Goal: Task Accomplishment & Management: Use online tool/utility

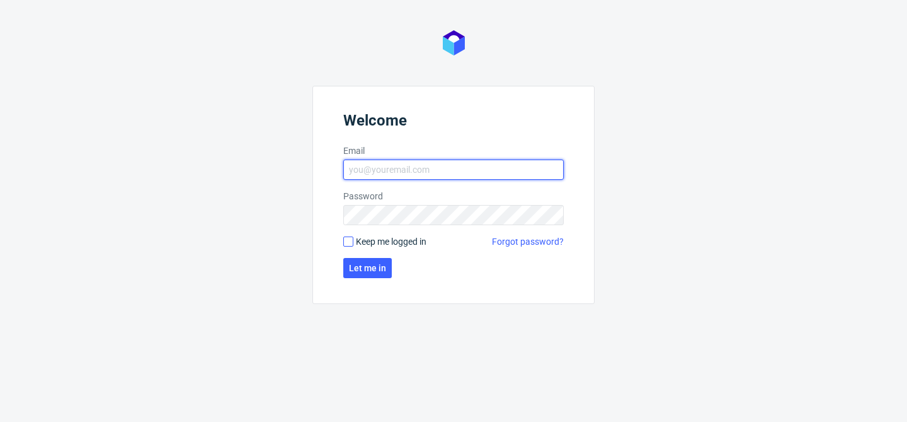
type input "[EMAIL_ADDRESS][DOMAIN_NAME]"
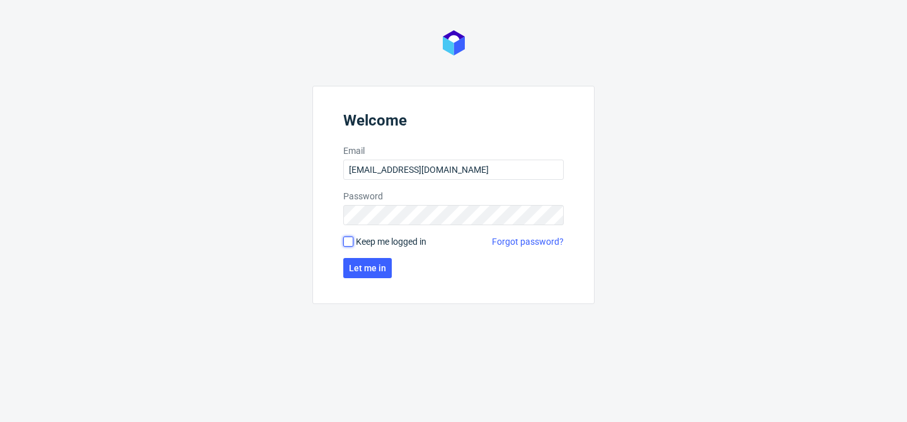
click at [350, 236] on input "Keep me logged in" at bounding box center [348, 241] width 10 height 10
checkbox input "true"
click at [364, 263] on span "Let me in" at bounding box center [367, 267] width 37 height 9
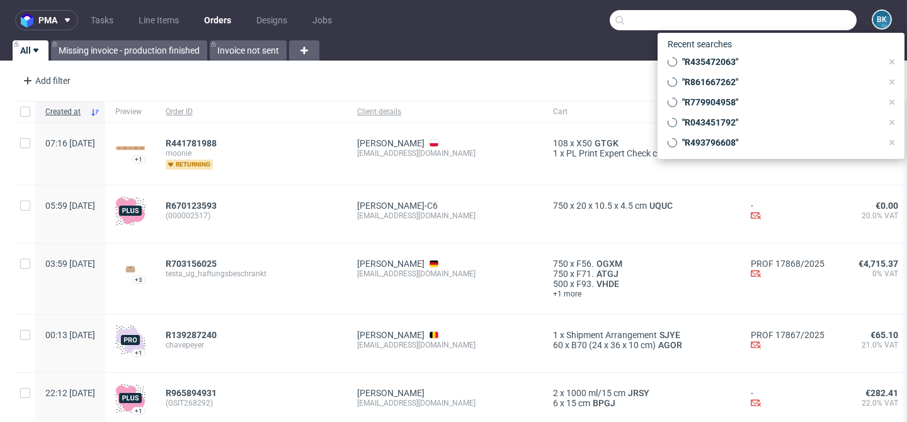
click at [800, 21] on input "text" at bounding box center [733, 20] width 247 height 20
paste input "R065094159"
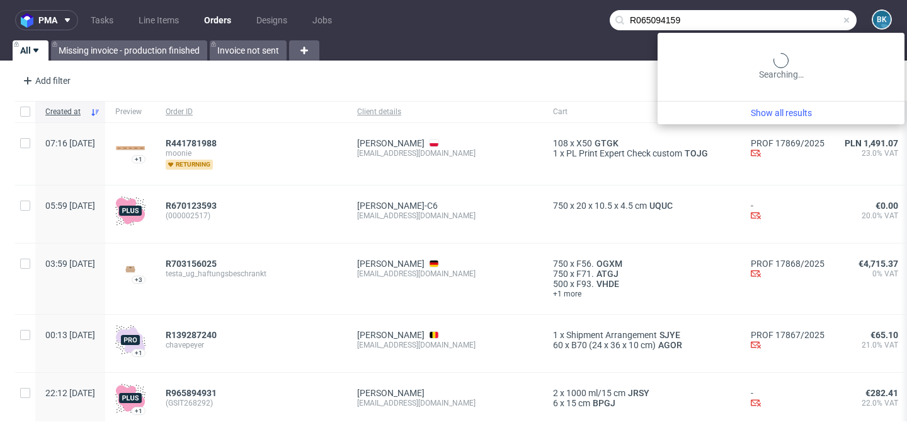
type input "R065094159"
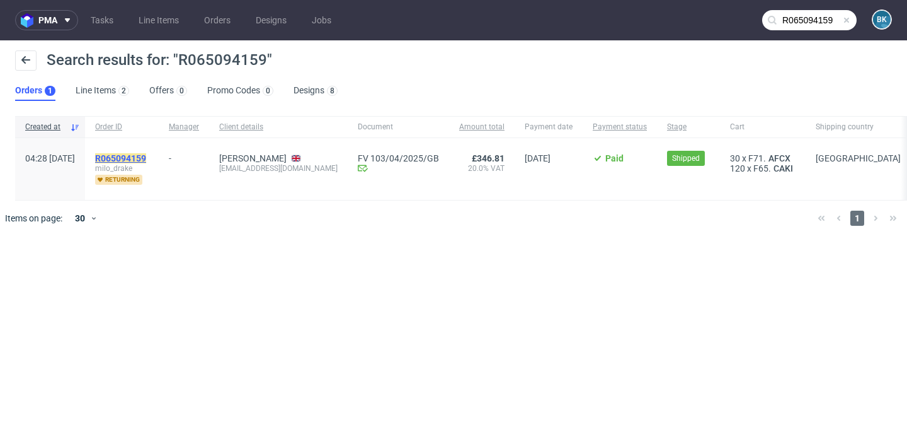
click at [146, 157] on mark "R065094159" at bounding box center [120, 158] width 51 height 10
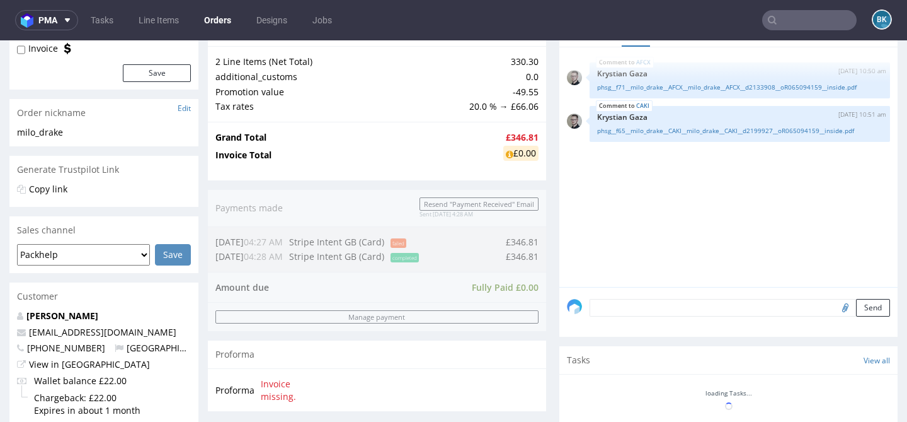
scroll to position [494, 0]
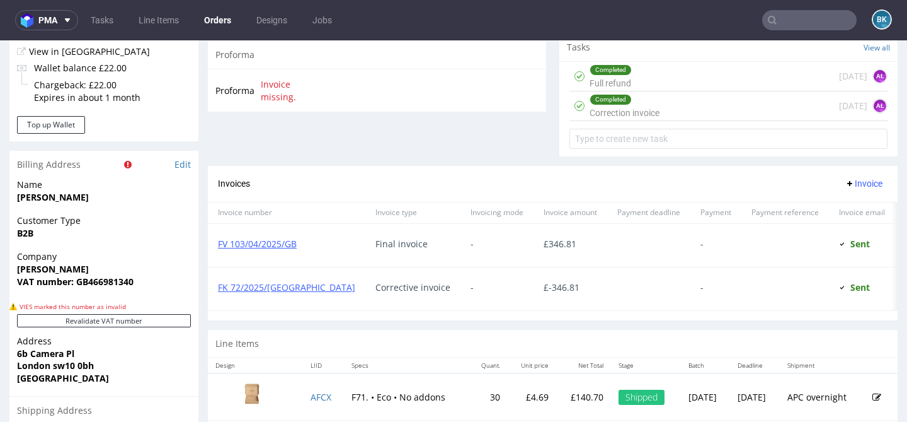
click at [686, 85] on div "Completed Full refund 6 days ago AŁ" at bounding box center [729, 77] width 318 height 30
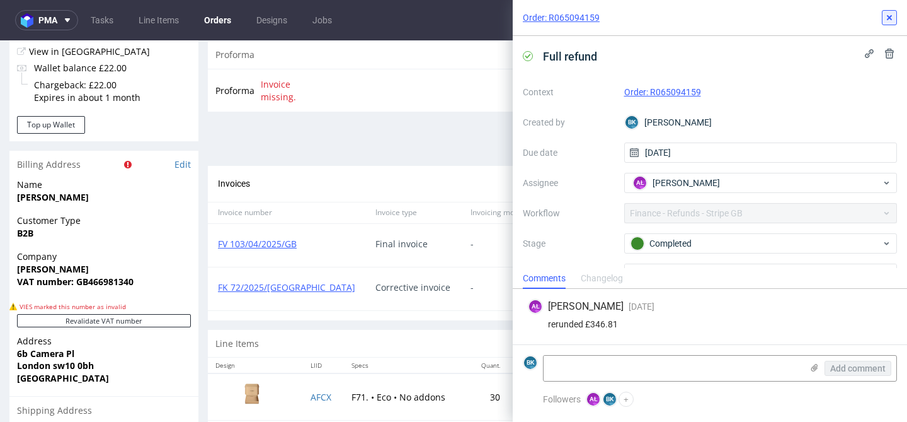
click at [892, 13] on icon at bounding box center [890, 18] width 10 height 10
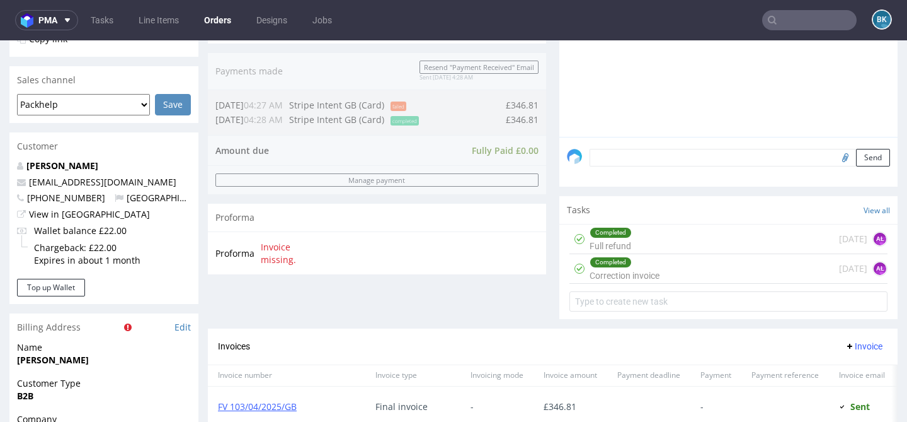
scroll to position [334, 0]
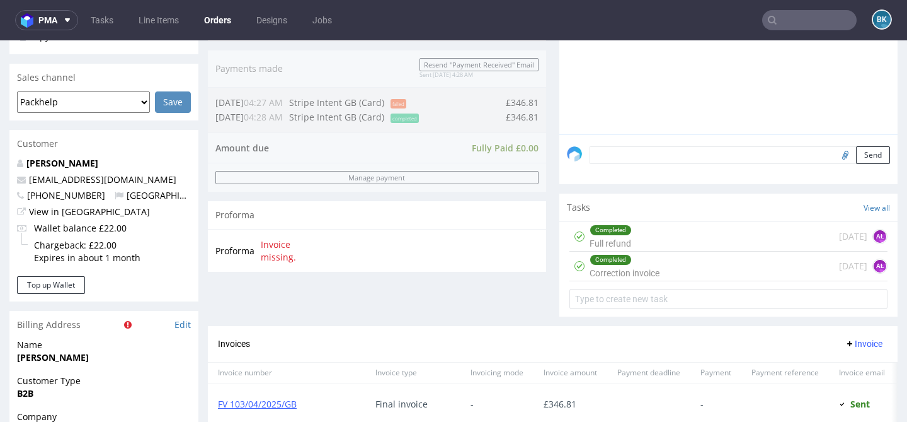
click at [623, 280] on div "Completed Correction invoice" at bounding box center [625, 265] width 70 height 29
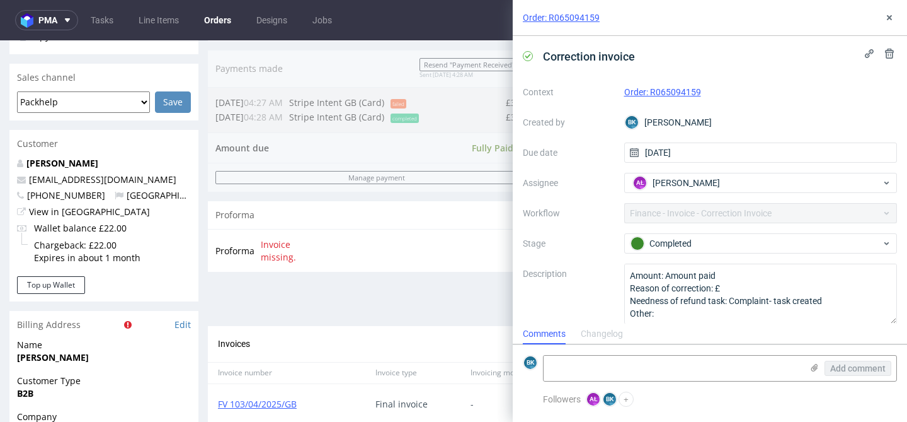
scroll to position [10, 0]
click at [891, 19] on use at bounding box center [889, 17] width 5 height 5
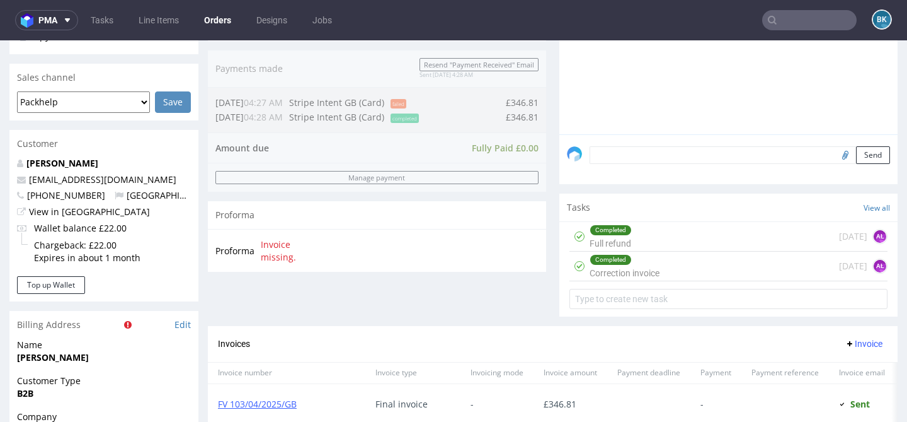
click at [820, 17] on input "text" at bounding box center [809, 20] width 95 height 20
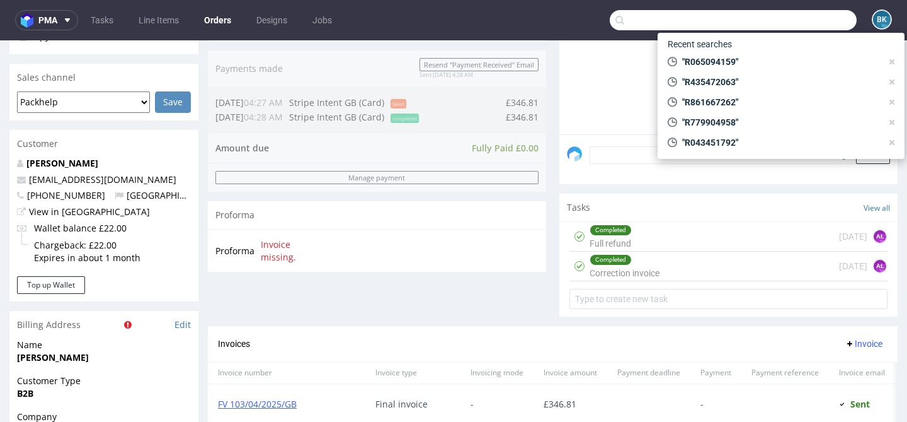
paste input "R823594345"
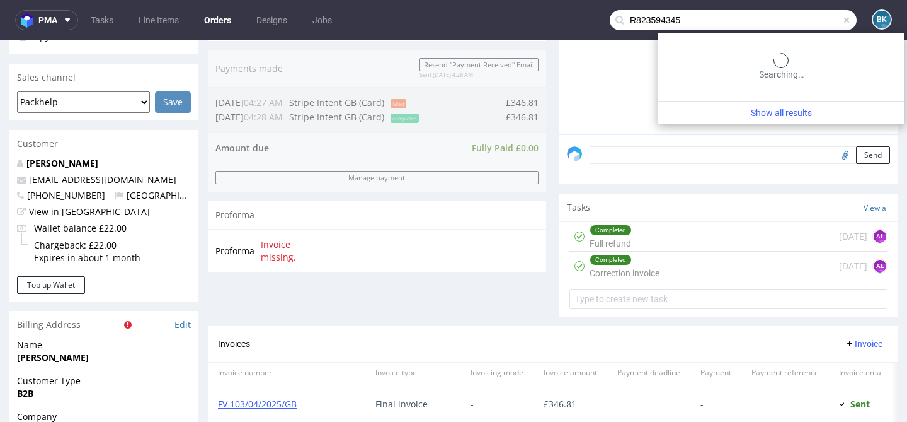
type input "R823594345"
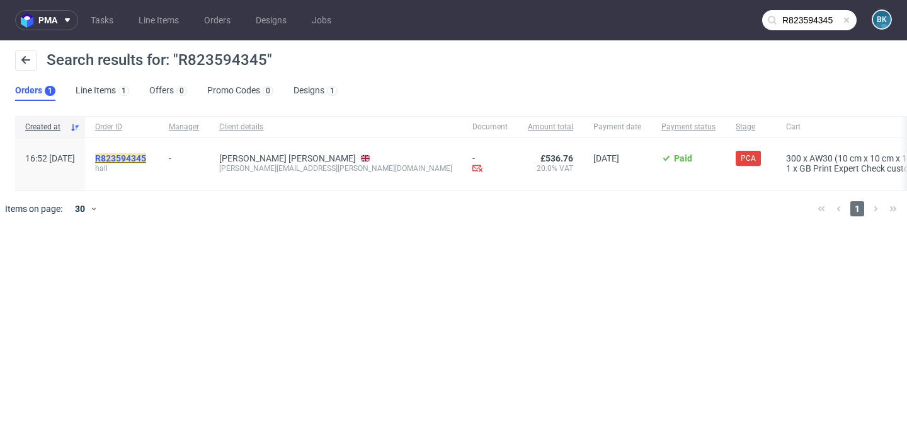
click at [146, 158] on mark "R823594345" at bounding box center [120, 158] width 51 height 10
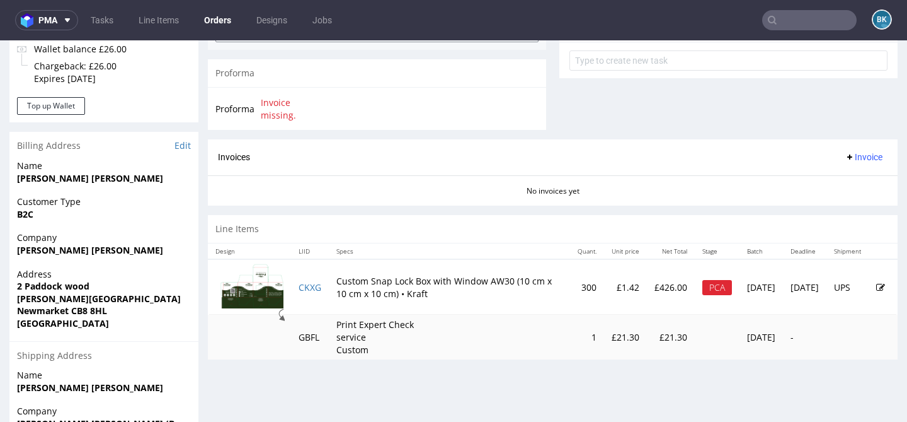
scroll to position [479, 0]
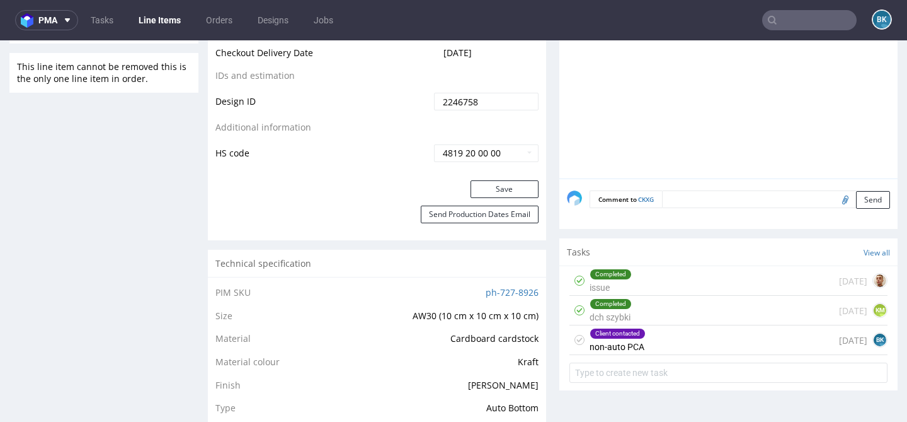
scroll to position [764, 0]
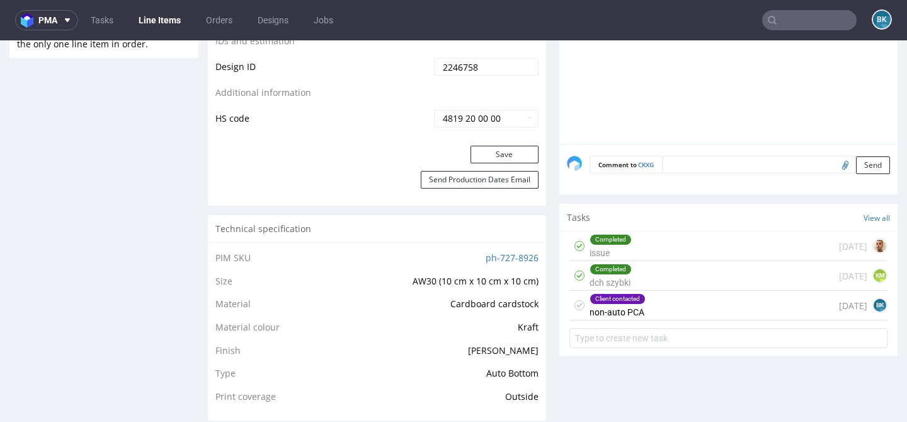
click at [689, 319] on div "Client contacted non-auto PCA 5 days ago BK" at bounding box center [729, 305] width 318 height 30
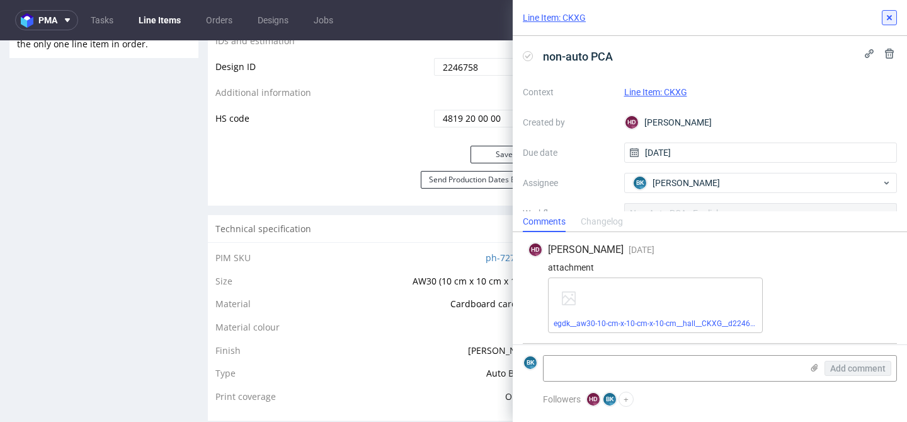
click at [887, 10] on button at bounding box center [889, 17] width 15 height 15
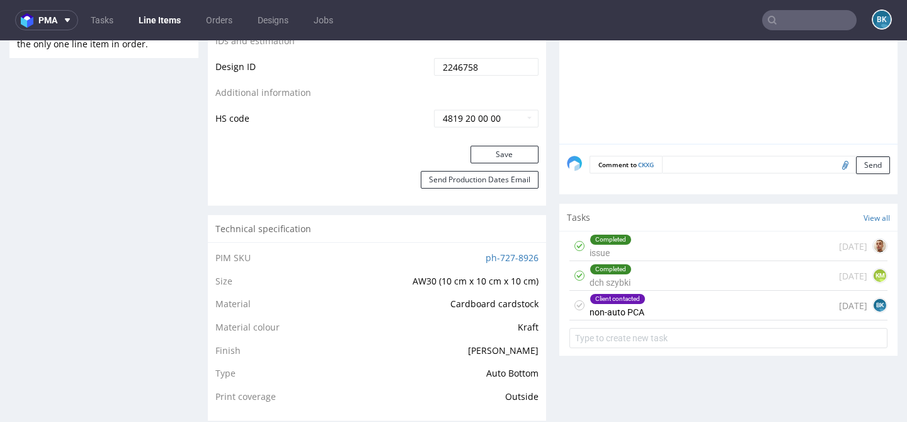
click at [667, 255] on div "Completed issue 12 days ago" at bounding box center [729, 246] width 318 height 30
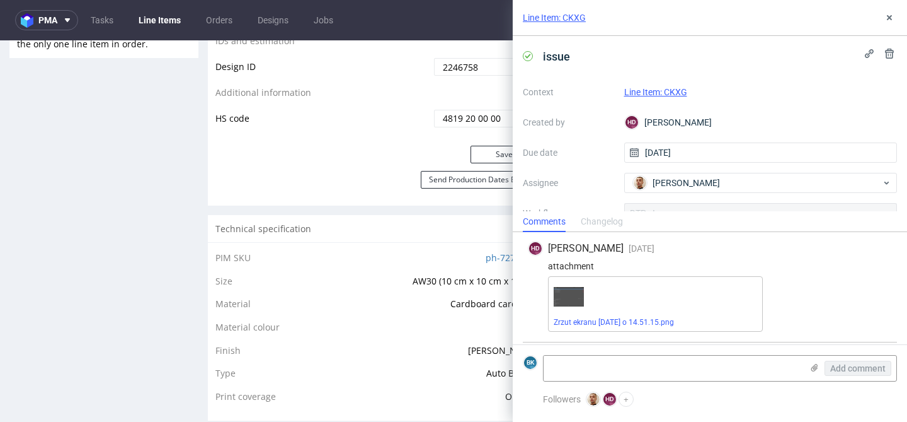
scroll to position [166, 0]
click at [889, 15] on icon at bounding box center [890, 18] width 10 height 10
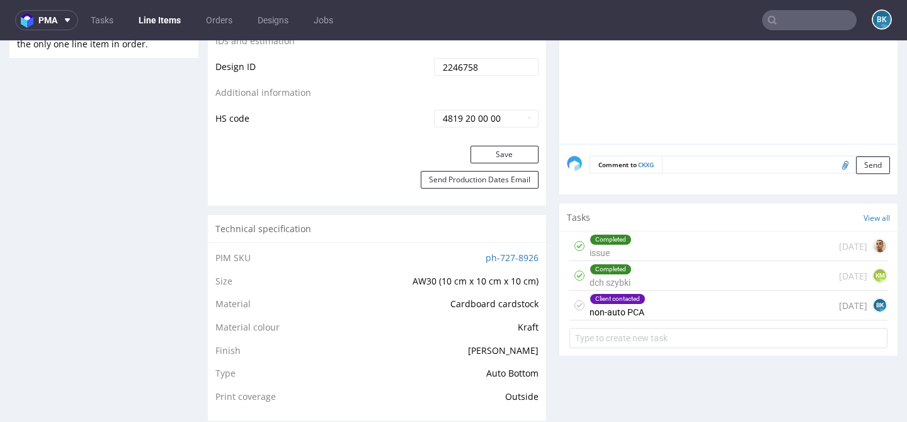
click at [684, 320] on div "Client contacted non-auto PCA 5 days ago BK" at bounding box center [729, 305] width 318 height 30
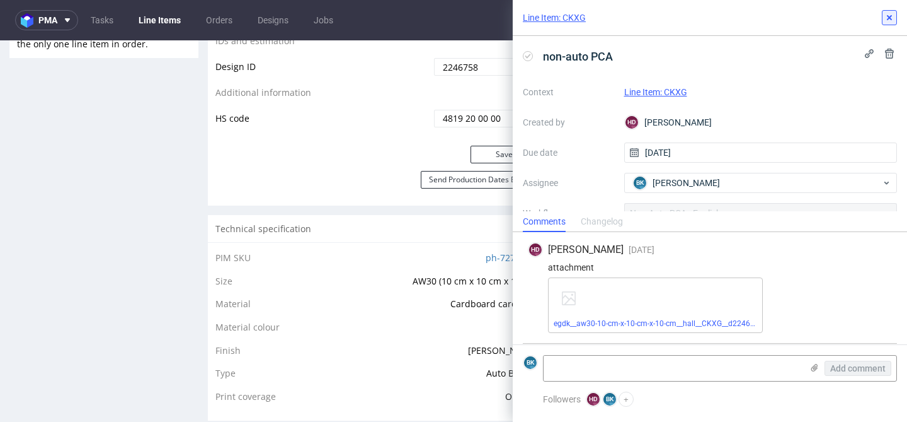
click at [891, 18] on icon at bounding box center [890, 18] width 10 height 10
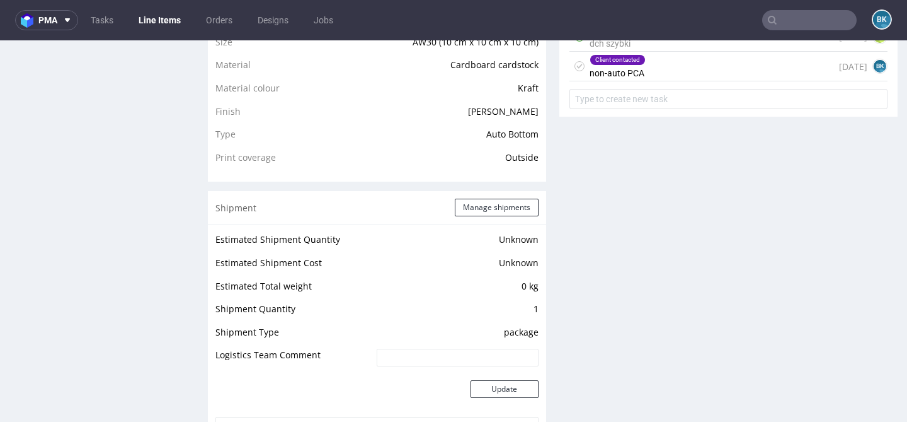
scroll to position [996, 0]
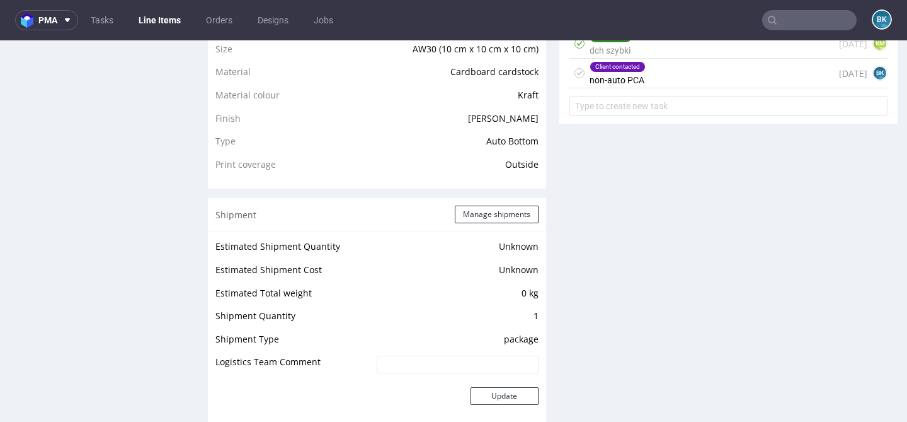
click at [648, 79] on div "Client contacted non-auto PCA 5 days ago BK" at bounding box center [729, 74] width 318 height 30
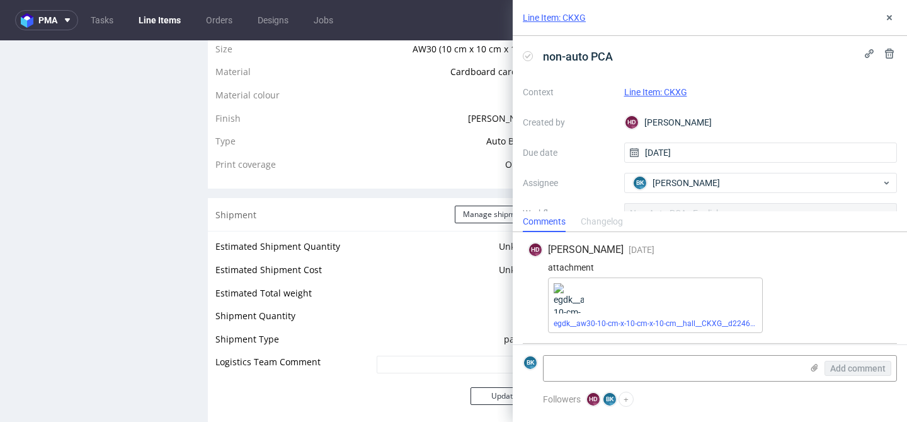
scroll to position [54, 0]
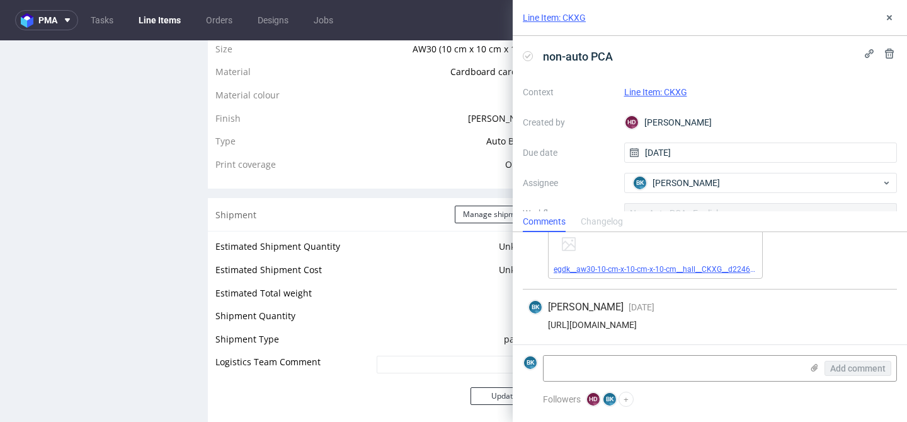
click at [690, 266] on link "egdk__aw30-10-cm-x-10-cm-x-10-cm__hall__CKXG__d2246758__oR823594345.pdf" at bounding box center [693, 269] width 278 height 9
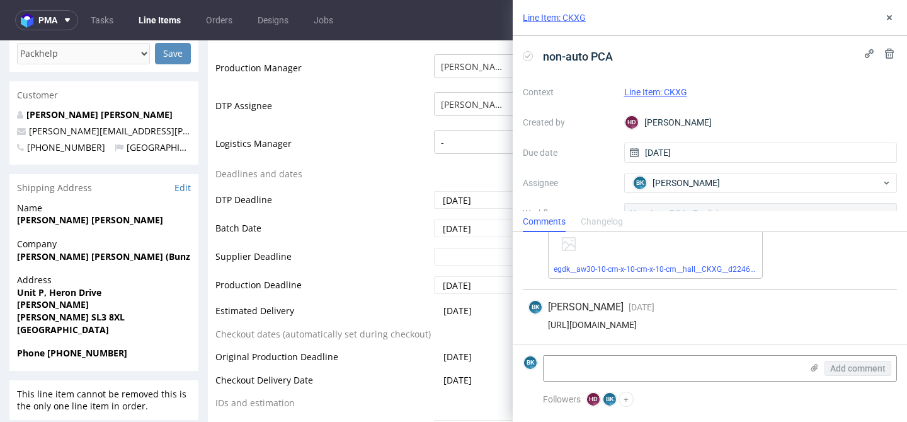
scroll to position [0, 0]
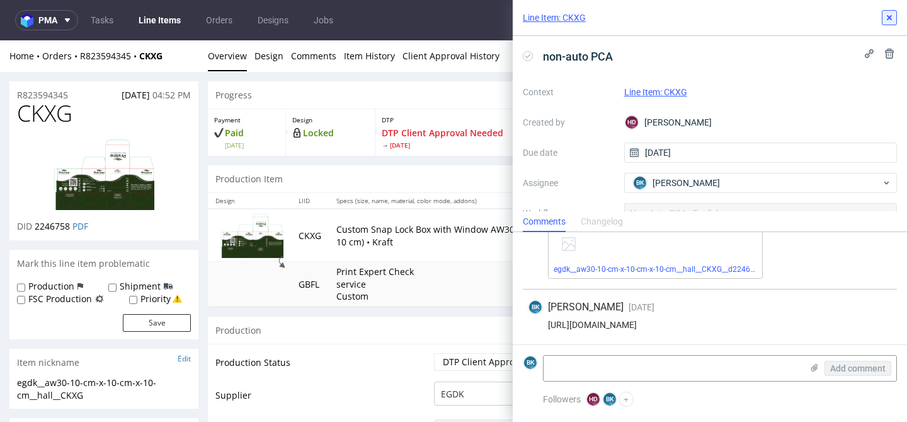
click at [888, 18] on icon at bounding box center [890, 18] width 10 height 10
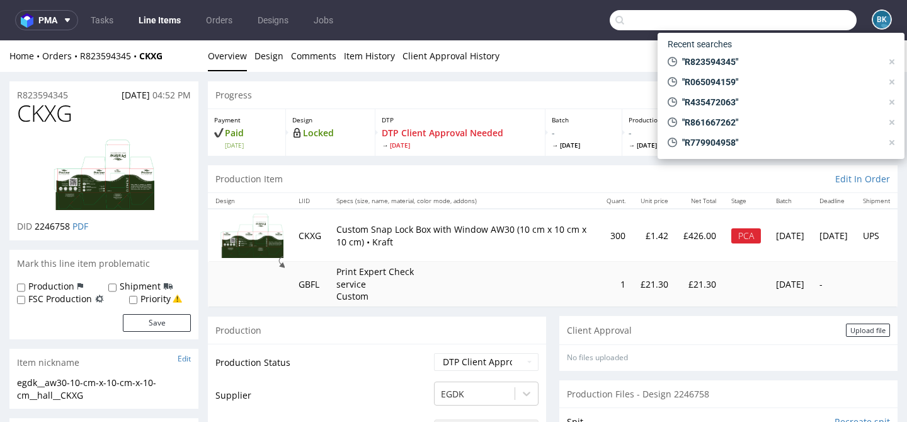
click at [786, 16] on input "text" at bounding box center [733, 20] width 247 height 20
paste input "R642534677"
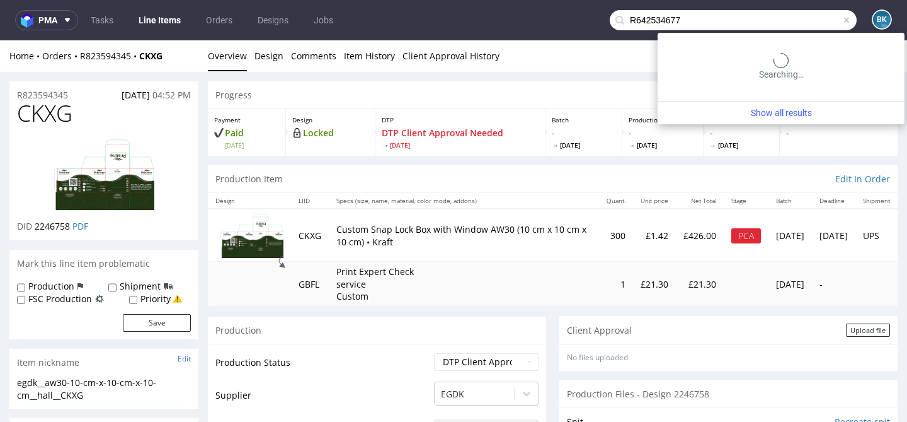
type input "R642534677"
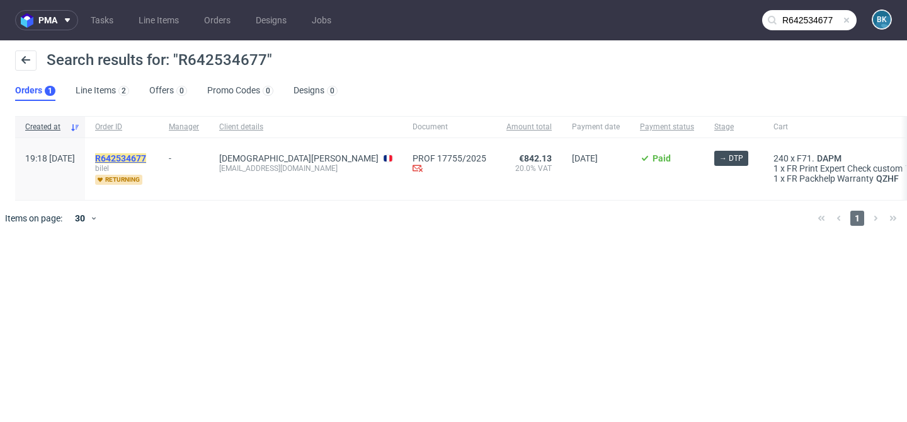
click at [146, 154] on mark "R642534677" at bounding box center [120, 158] width 51 height 10
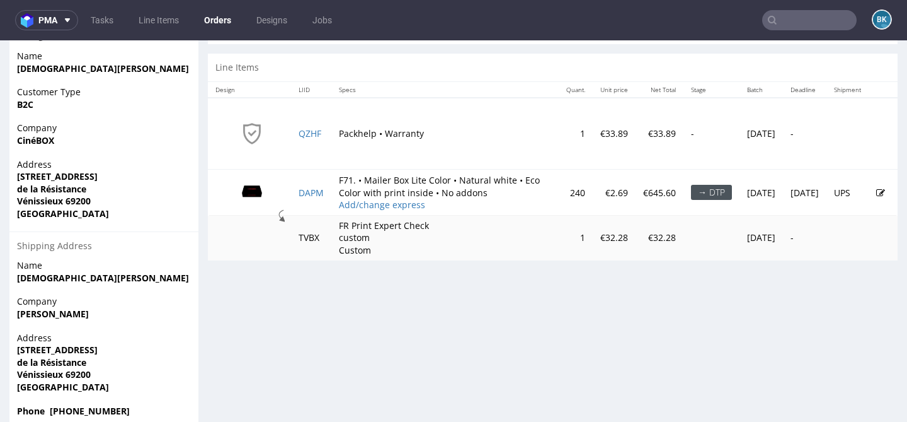
scroll to position [592, 0]
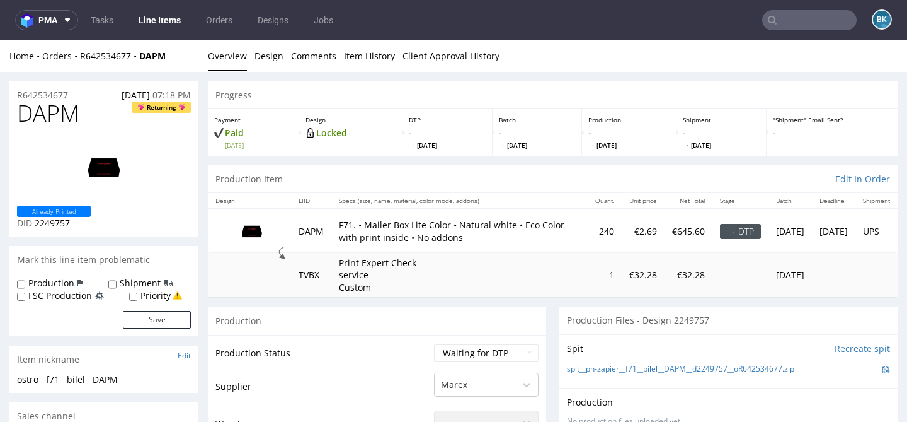
click at [795, 25] on input "text" at bounding box center [809, 20] width 95 height 20
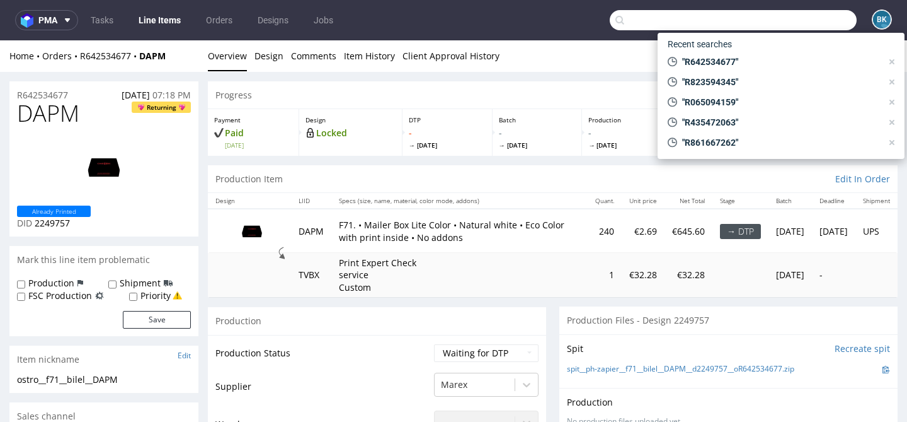
paste input "R673518624"
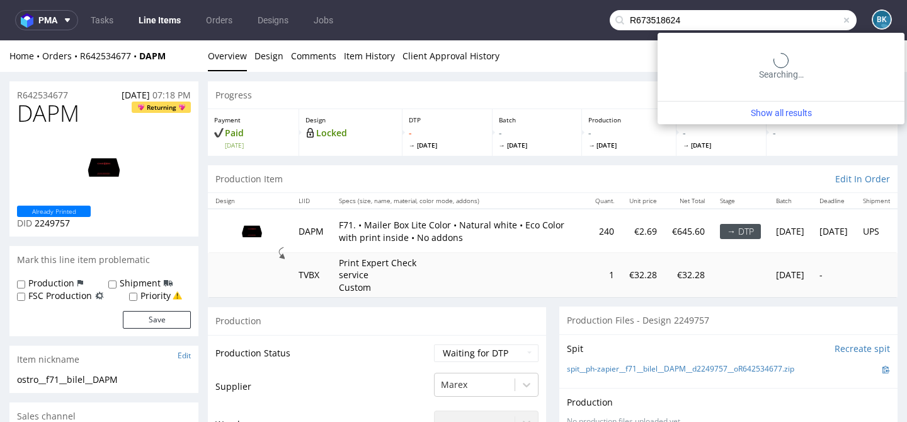
type input "R673518624"
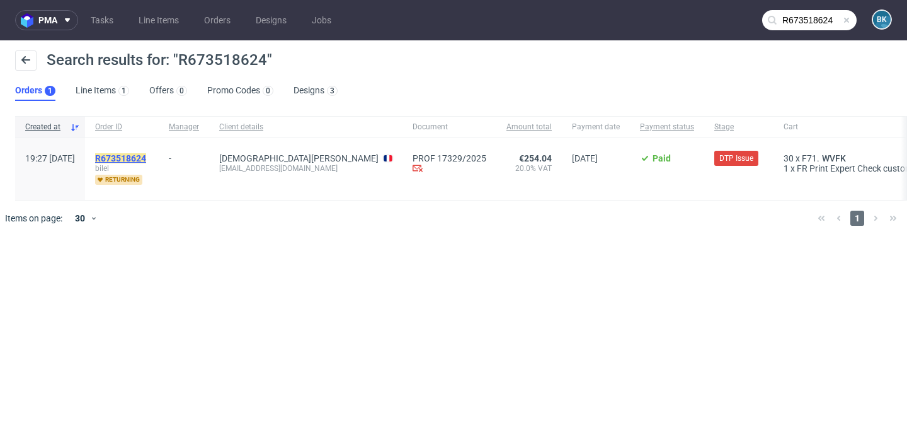
click at [146, 160] on mark "R673518624" at bounding box center [120, 158] width 51 height 10
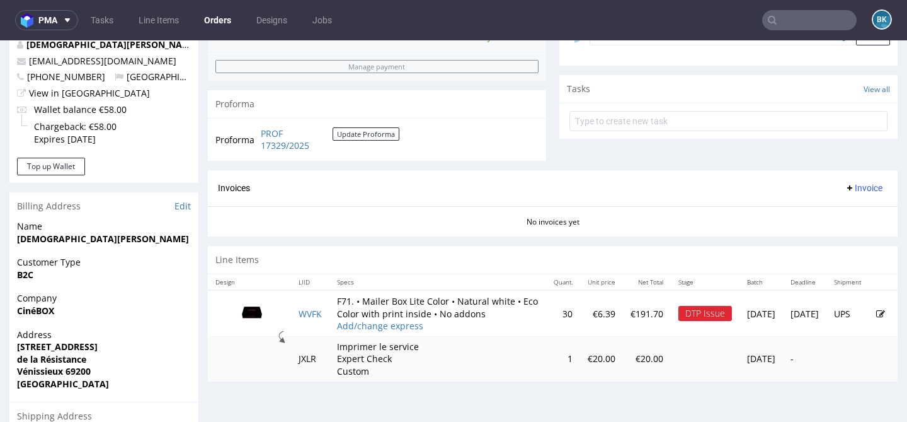
scroll to position [440, 0]
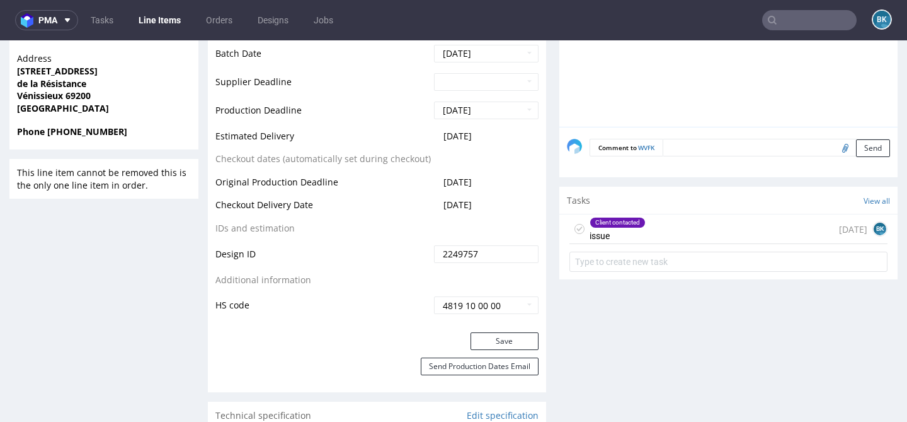
scroll to position [614, 0]
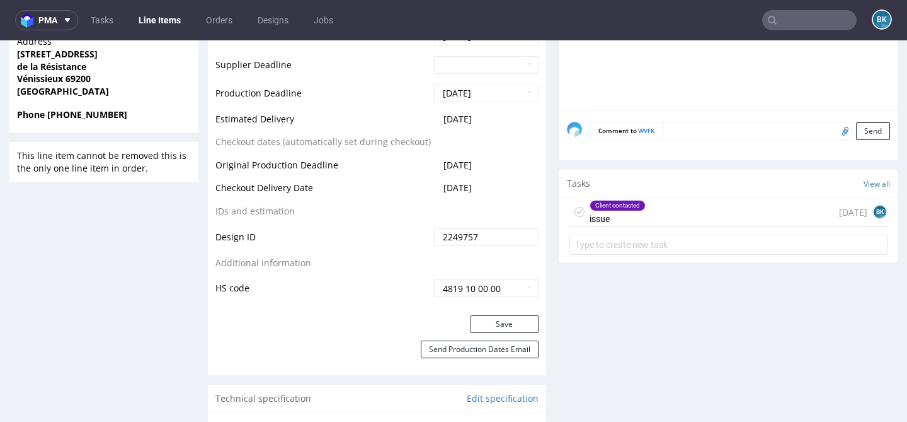
click at [670, 215] on div "Client contacted issue [DATE] BK" at bounding box center [729, 212] width 318 height 30
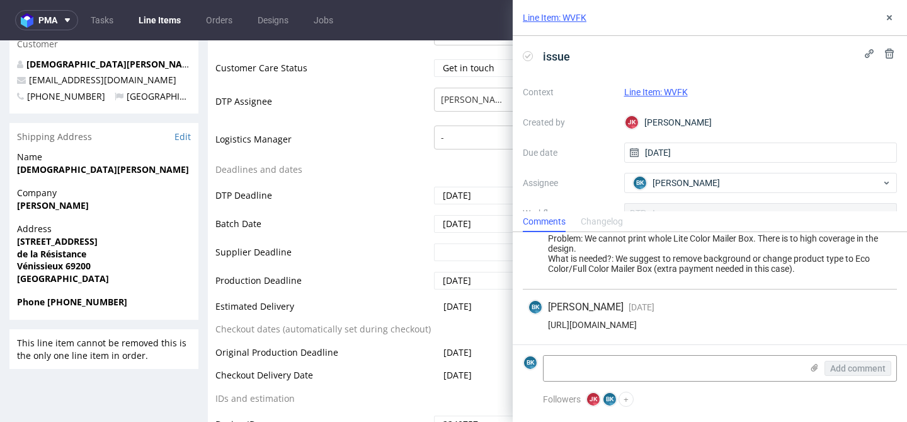
scroll to position [469, 0]
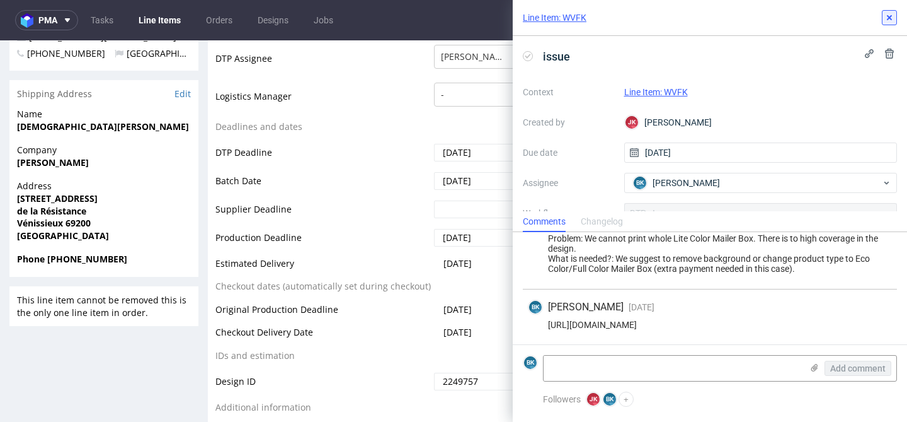
click at [888, 21] on icon at bounding box center [890, 18] width 10 height 10
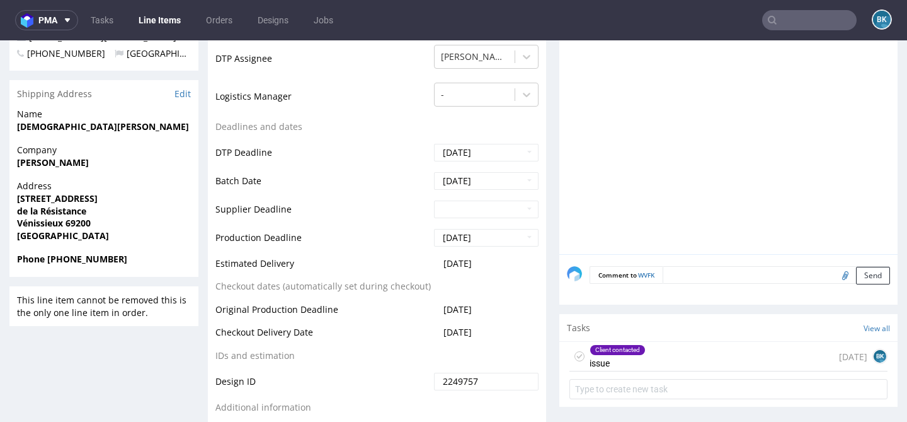
click at [807, 18] on input "text" at bounding box center [809, 20] width 95 height 20
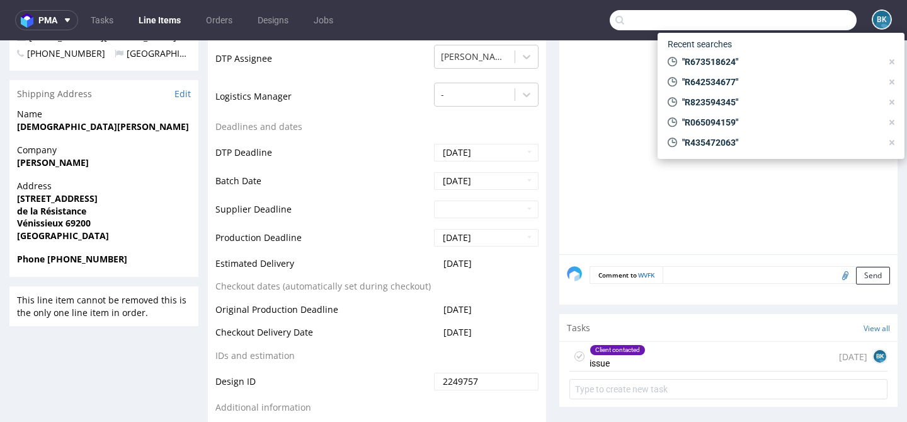
paste input "R673518624"
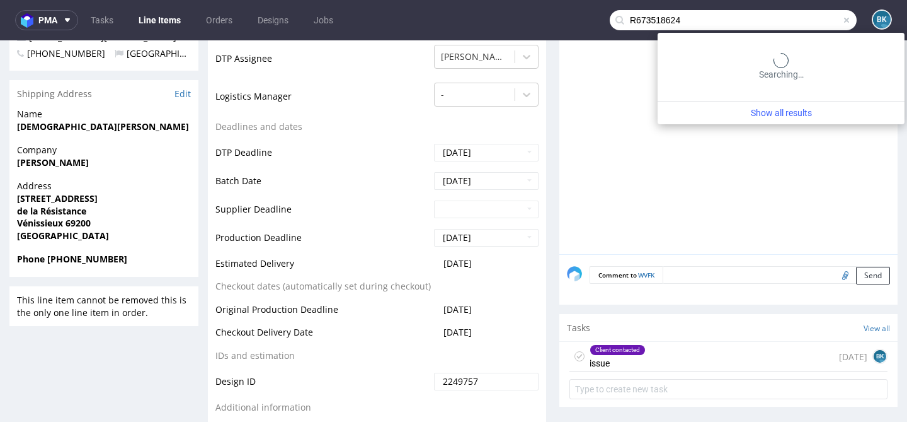
type input "R673518624"
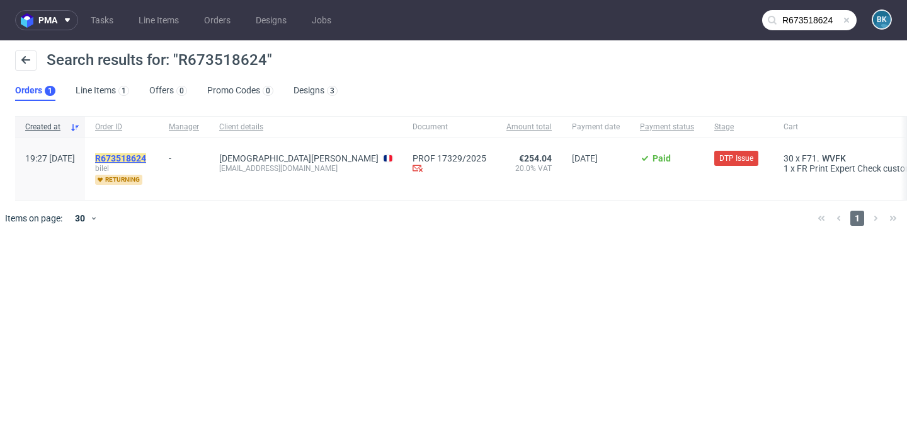
click at [146, 156] on mark "R673518624" at bounding box center [120, 158] width 51 height 10
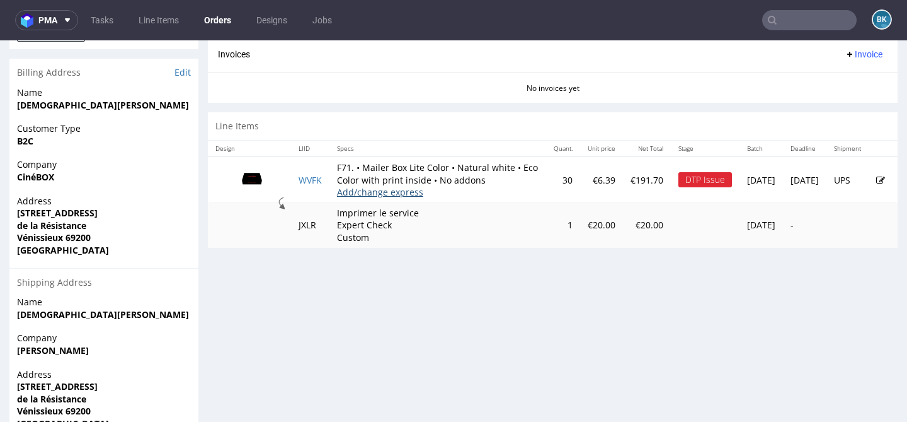
scroll to position [555, 0]
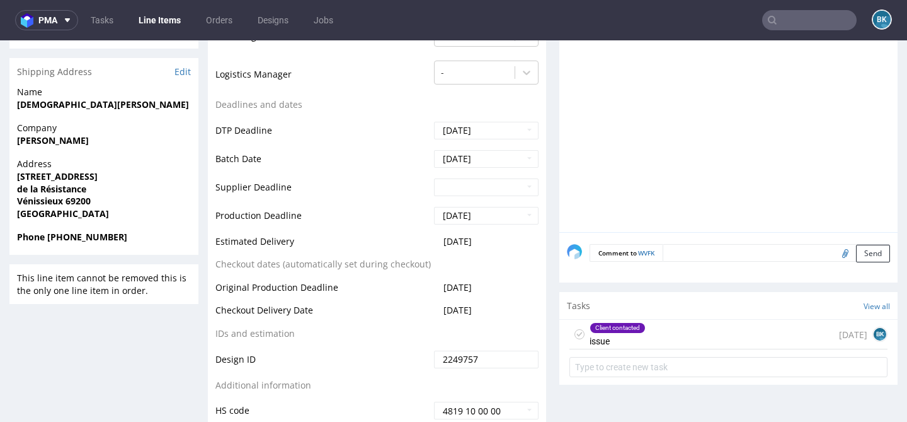
scroll to position [532, 0]
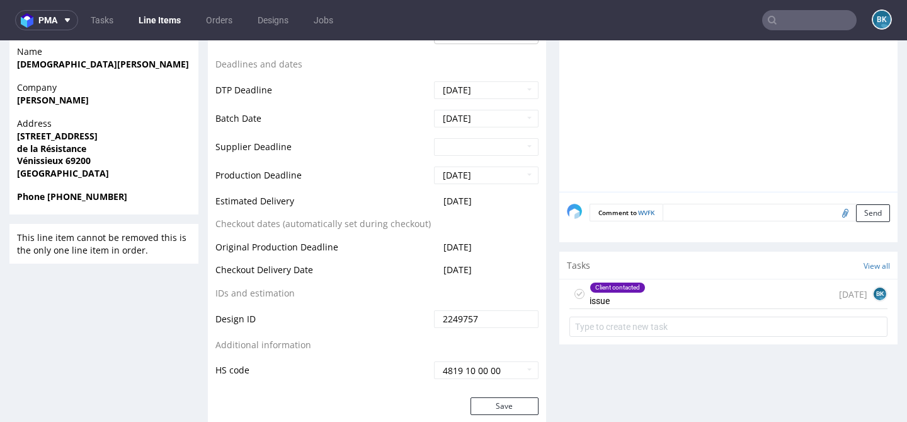
click at [676, 294] on div "Client contacted issue [DATE] BK" at bounding box center [729, 294] width 318 height 30
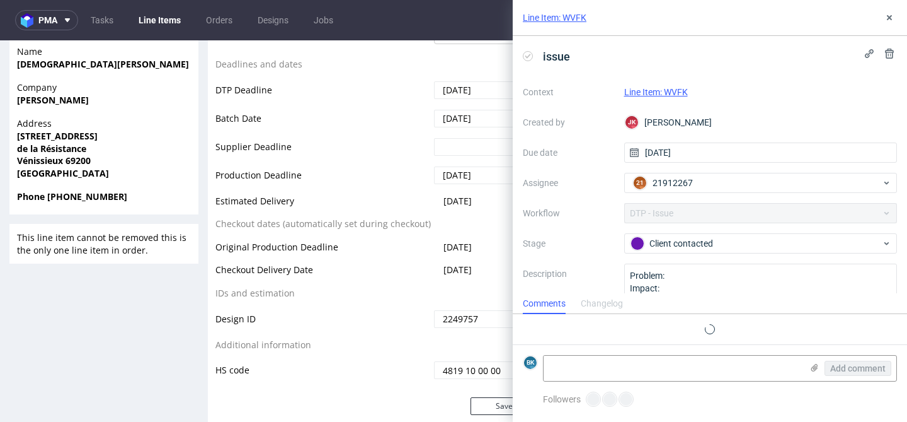
scroll to position [29, 0]
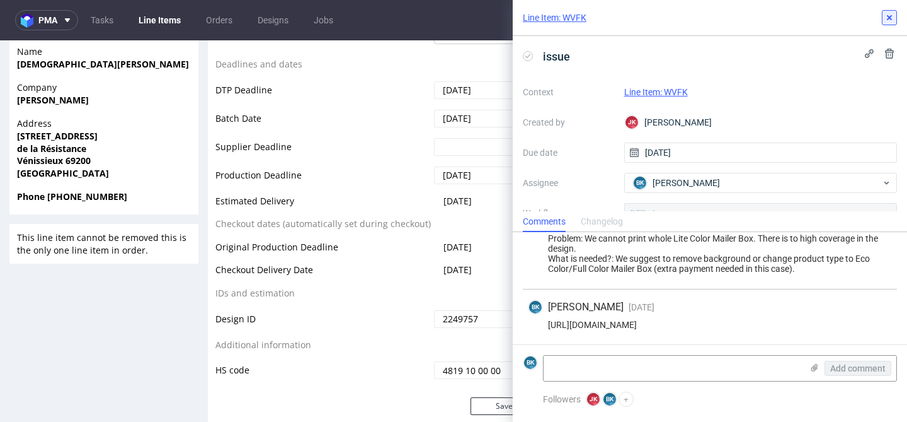
click at [888, 21] on icon at bounding box center [890, 18] width 10 height 10
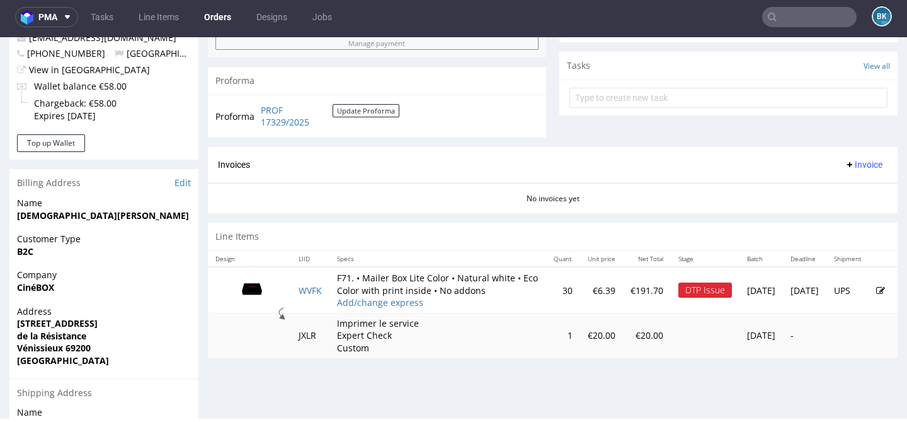
scroll to position [459, 0]
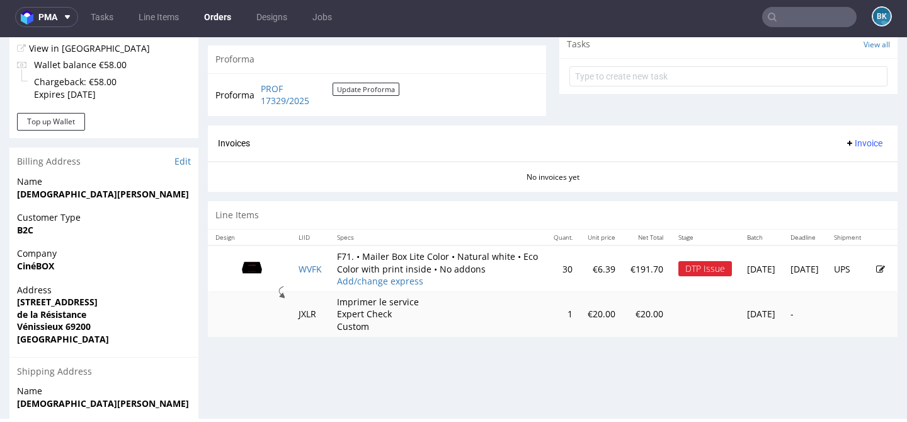
click at [877, 273] on icon at bounding box center [881, 269] width 9 height 9
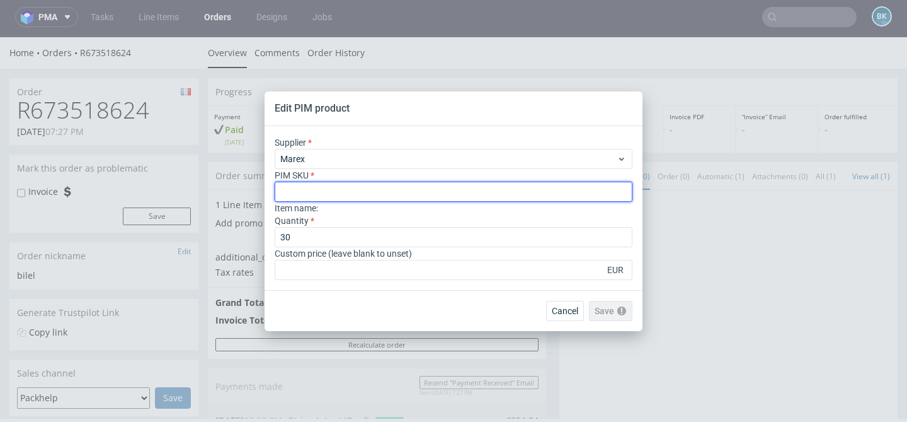
click at [335, 187] on input "text" at bounding box center [454, 191] width 358 height 20
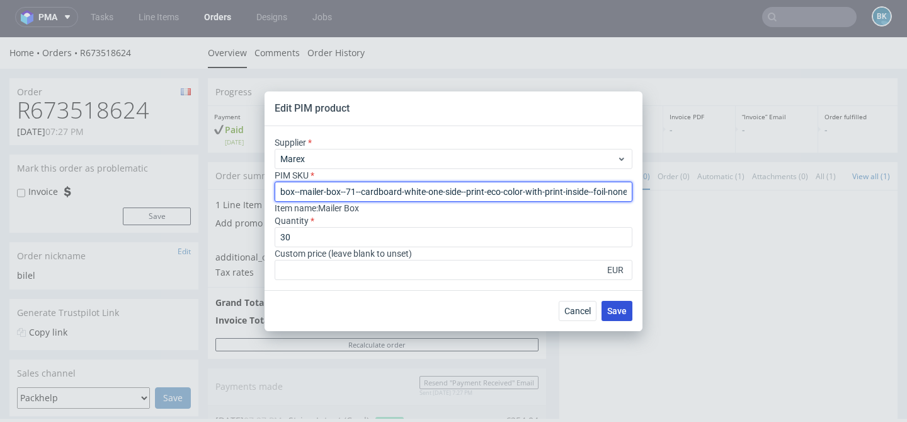
type input "box--mailer-box--71--cardboard-white-one-side--print-eco-color-with-print-insid…"
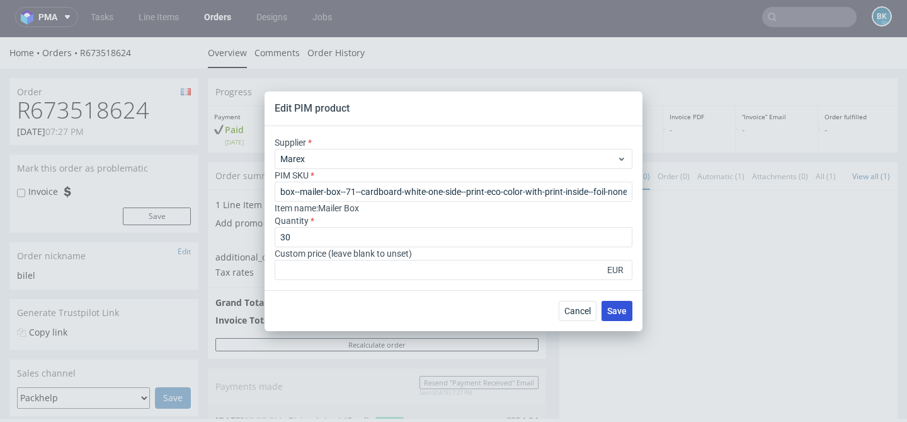
click at [623, 311] on span "Save" at bounding box center [617, 310] width 20 height 9
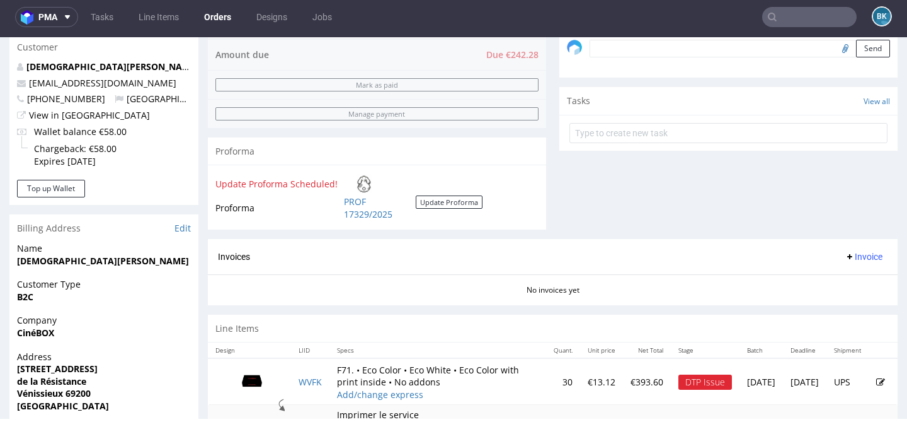
scroll to position [609, 0]
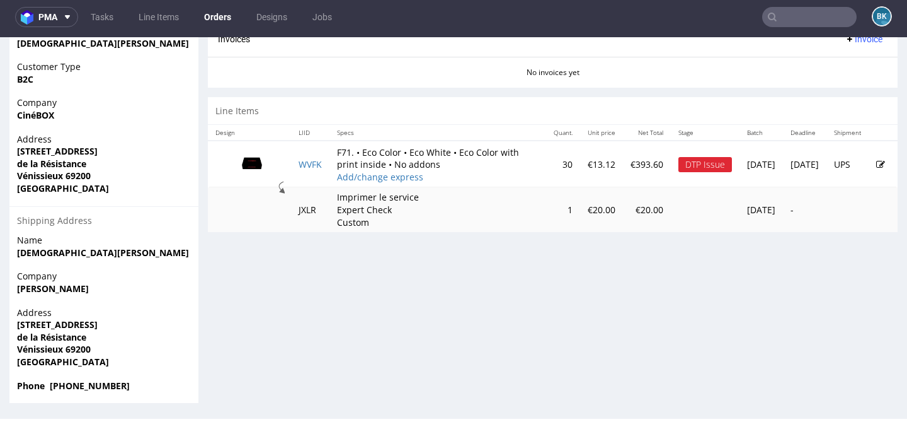
click at [877, 164] on icon at bounding box center [881, 164] width 9 height 9
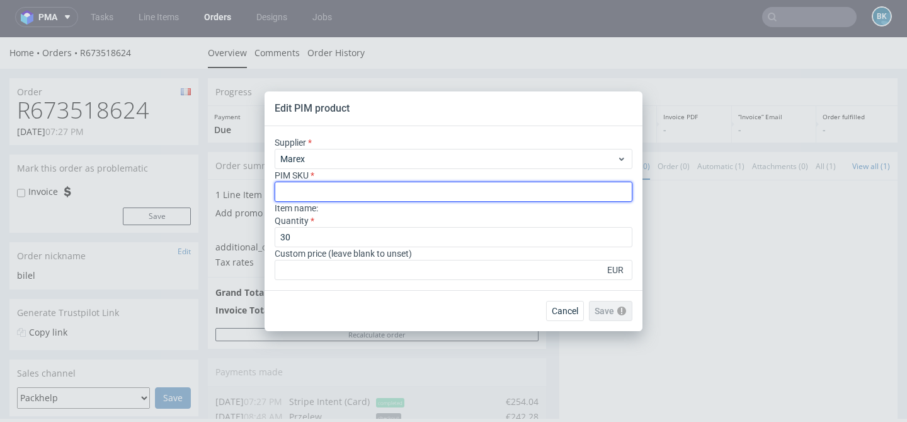
click at [324, 185] on input "text" at bounding box center [454, 191] width 358 height 20
type input "box--mailer-box--71--cardboard-coated-white-inside--print-color-hd--foil-none"
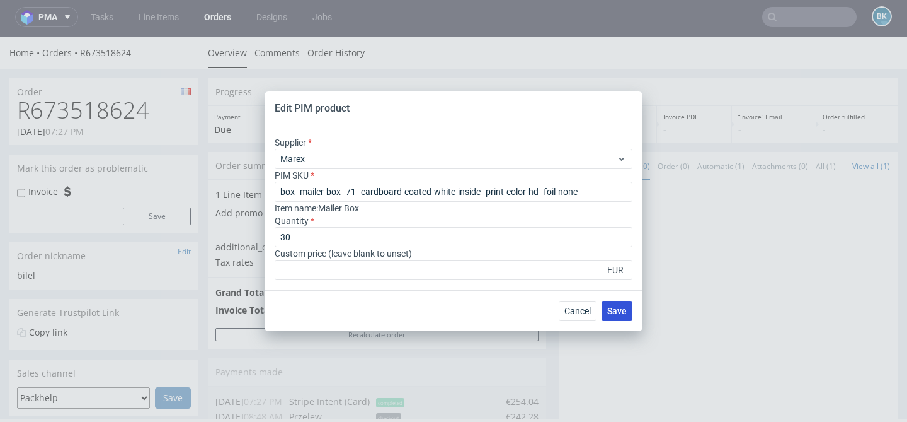
click at [625, 307] on span "Save" at bounding box center [617, 310] width 20 height 9
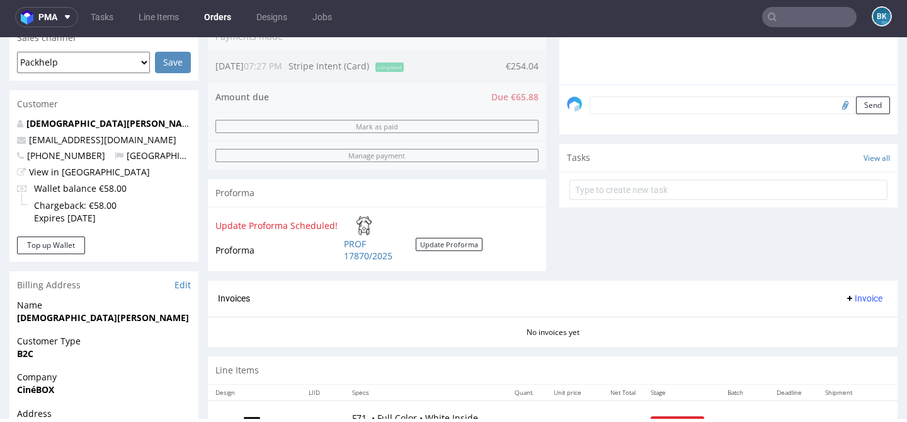
scroll to position [609, 0]
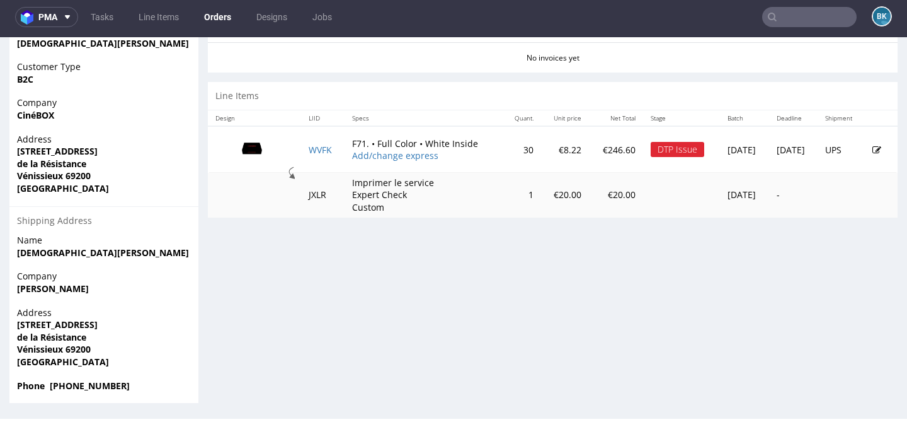
click at [873, 148] on icon at bounding box center [877, 150] width 9 height 9
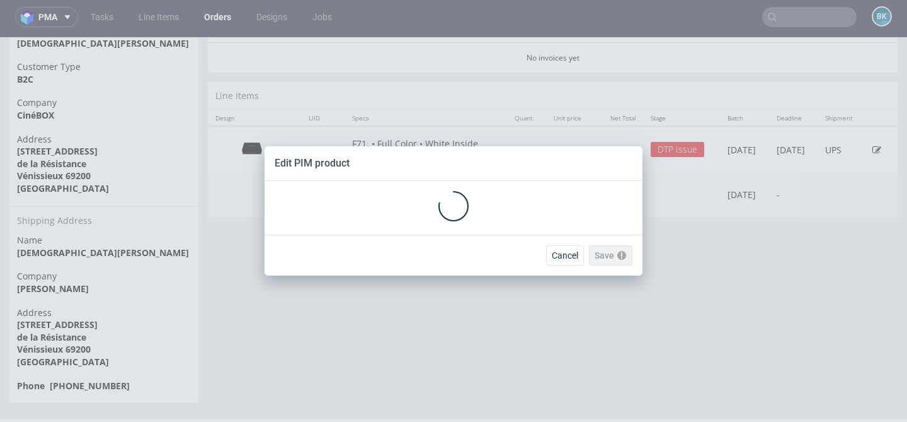
scroll to position [0, 0]
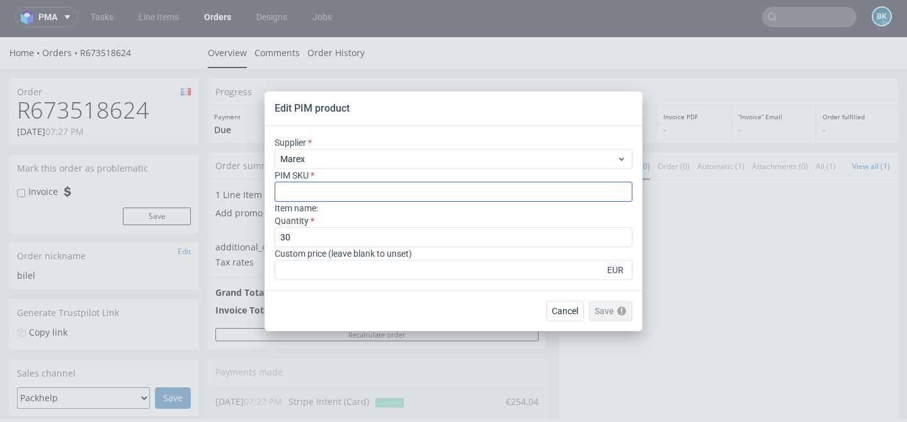
click at [347, 194] on input "text" at bounding box center [454, 191] width 358 height 20
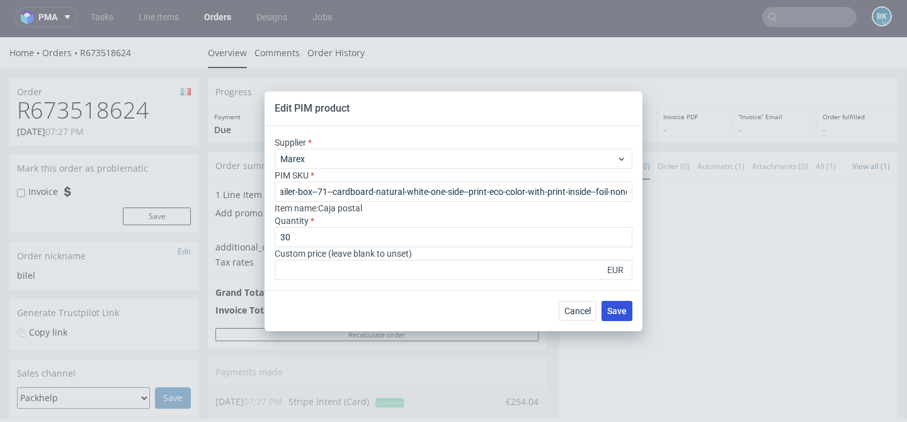
type input "box--mailer-box--71--cardboard-natural-white-one-side--print-eco-color-with-pri…"
click at [620, 311] on span "Save" at bounding box center [617, 310] width 20 height 9
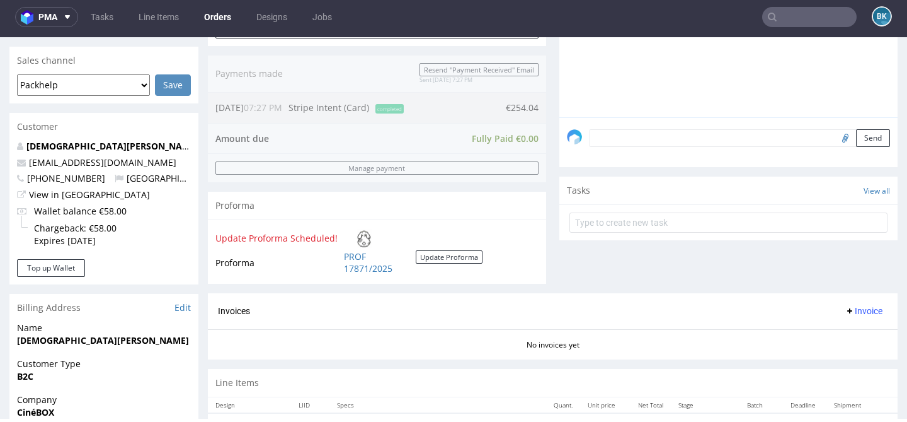
scroll to position [609, 0]
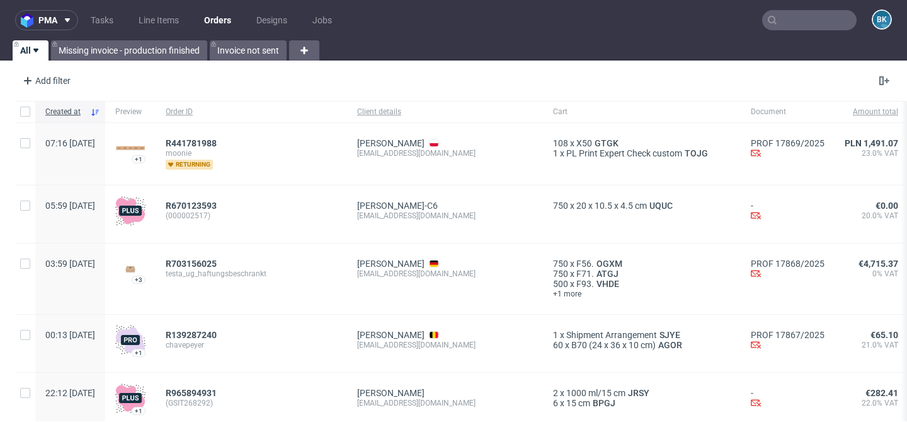
click at [778, 21] on input "text" at bounding box center [809, 20] width 95 height 20
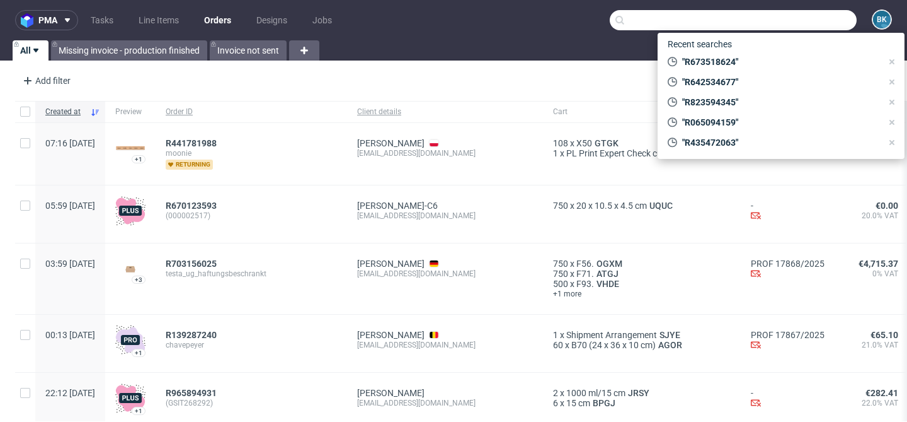
paste input "R642534677"
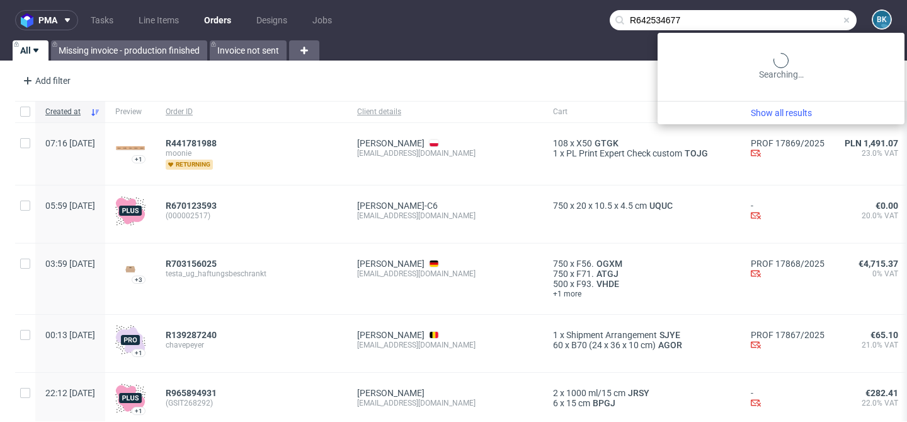
type input "R642534677"
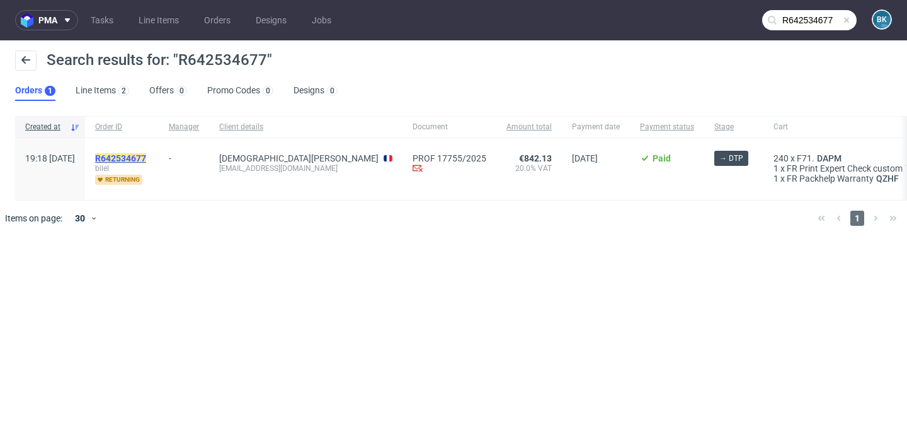
click at [146, 156] on mark "R642534677" at bounding box center [120, 158] width 51 height 10
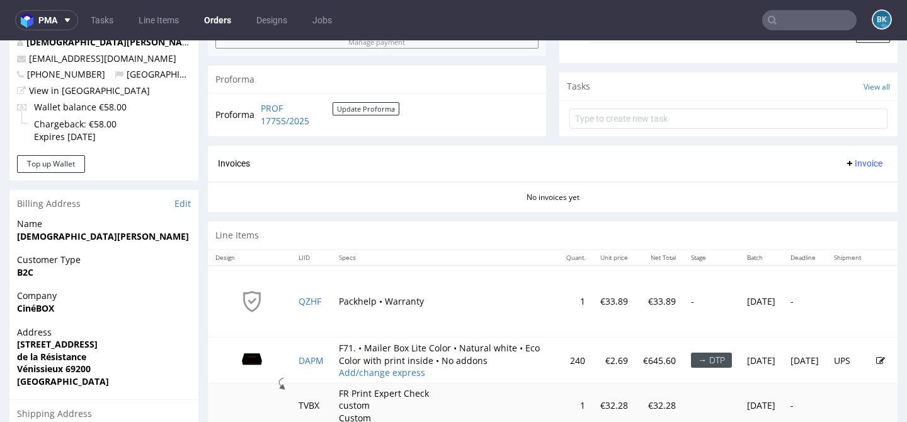
scroll to position [570, 0]
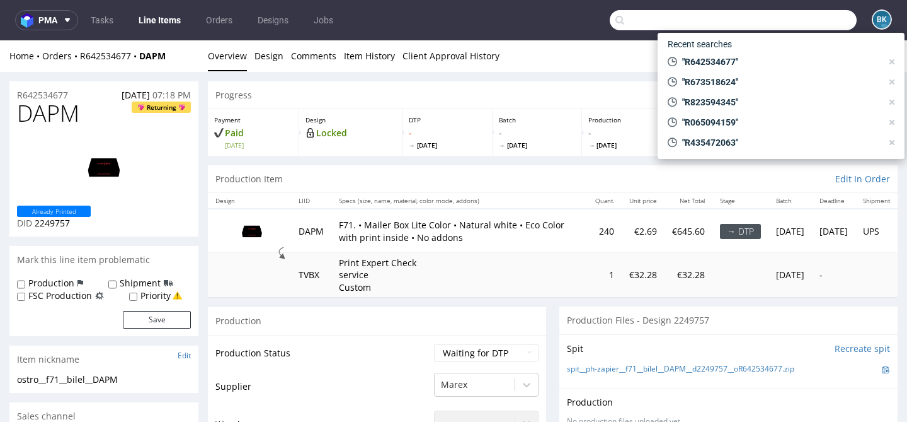
click at [817, 18] on input "text" at bounding box center [733, 20] width 247 height 20
paste input "R642534677"
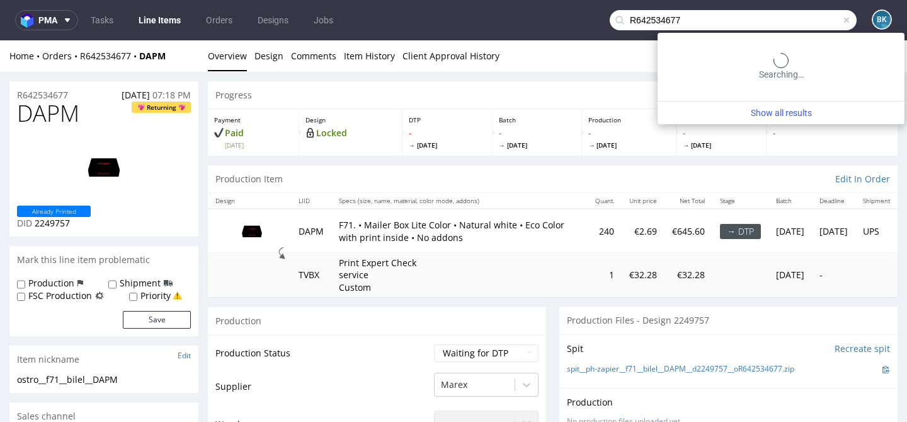
type input "R642534677"
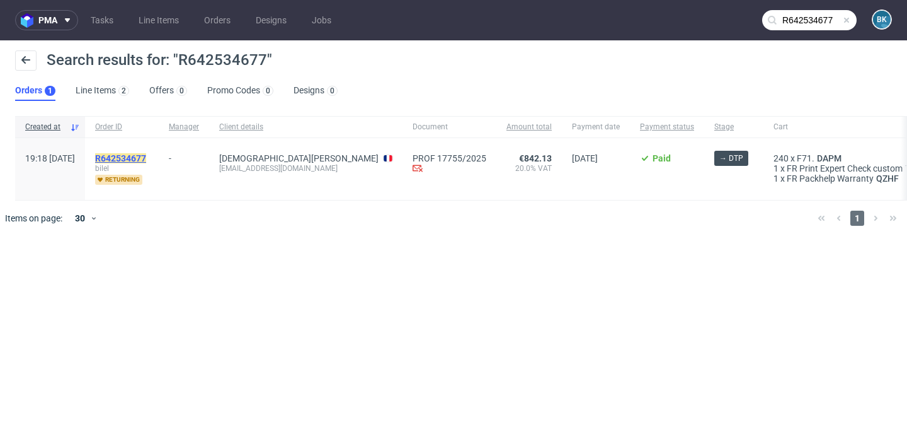
click at [146, 158] on mark "R642534677" at bounding box center [120, 158] width 51 height 10
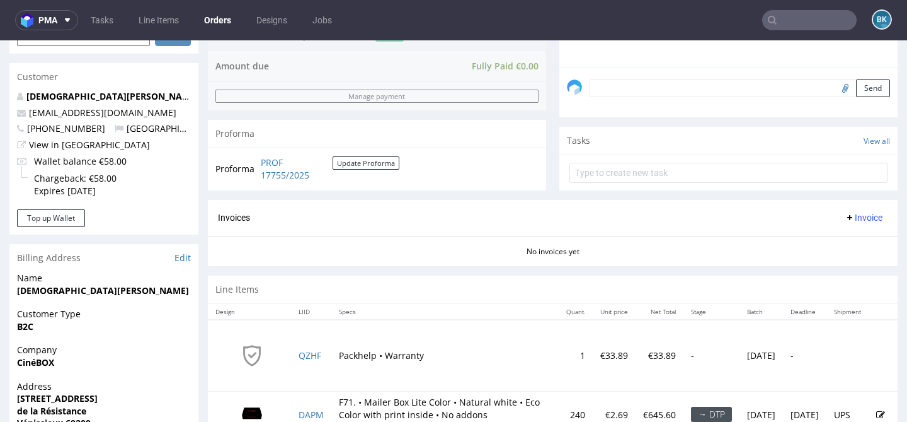
scroll to position [609, 0]
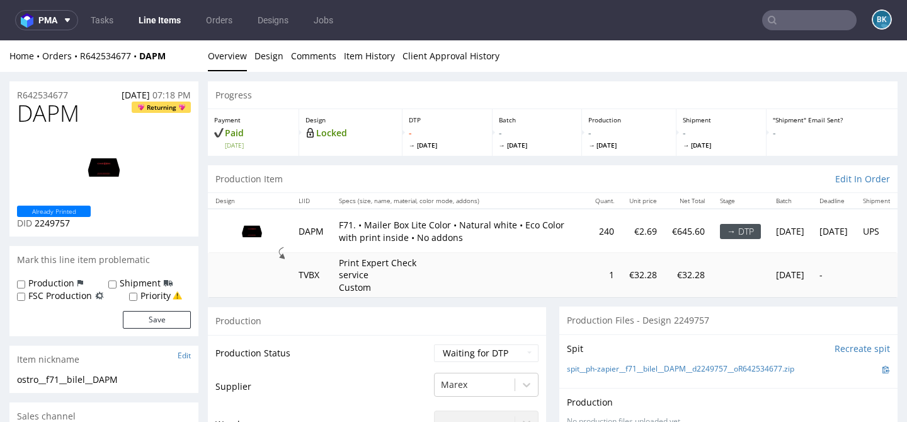
click at [103, 164] on img at bounding box center [104, 167] width 101 height 57
click at [817, 19] on input "text" at bounding box center [809, 20] width 95 height 20
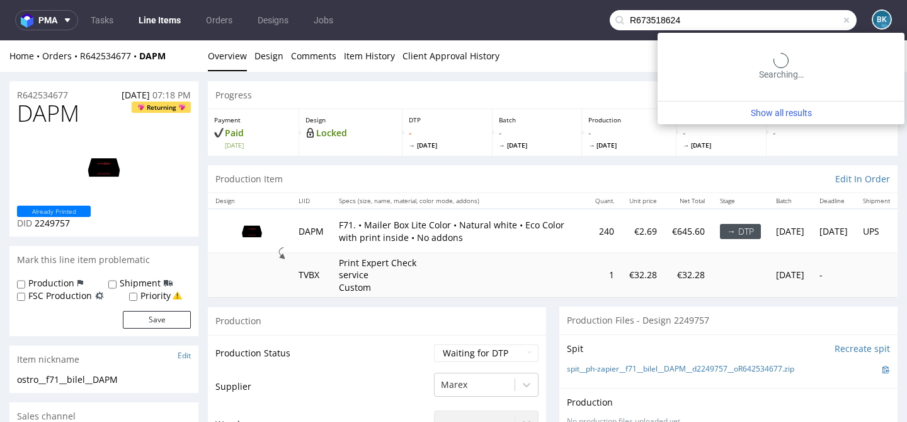
type input "R673518624"
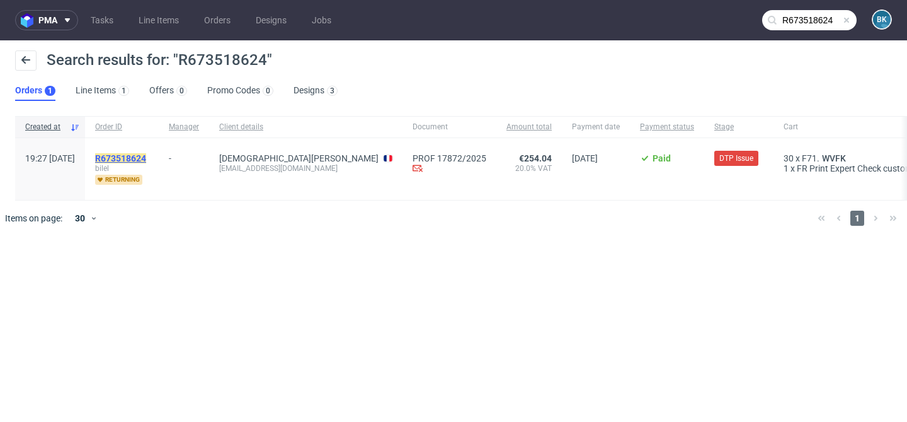
click at [146, 158] on mark "R673518624" at bounding box center [120, 158] width 51 height 10
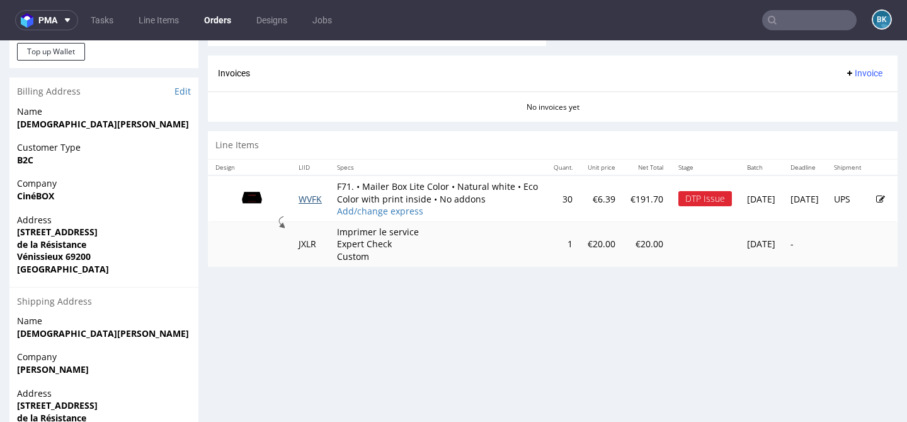
scroll to position [533, 0]
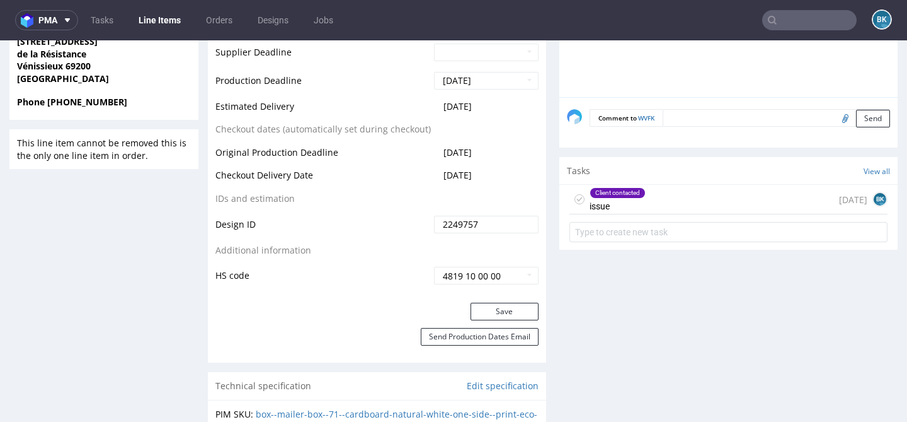
scroll to position [627, 0]
click at [643, 202] on div "Client contacted issue [DATE] BK" at bounding box center [729, 199] width 318 height 30
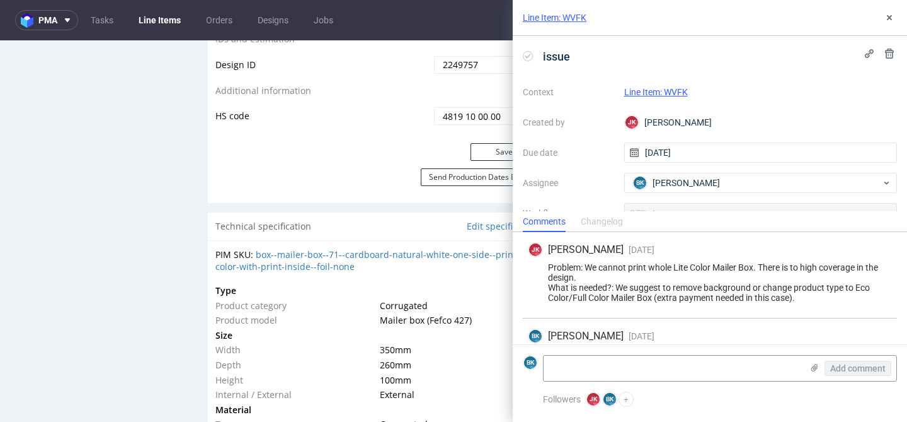
scroll to position [1434, 0]
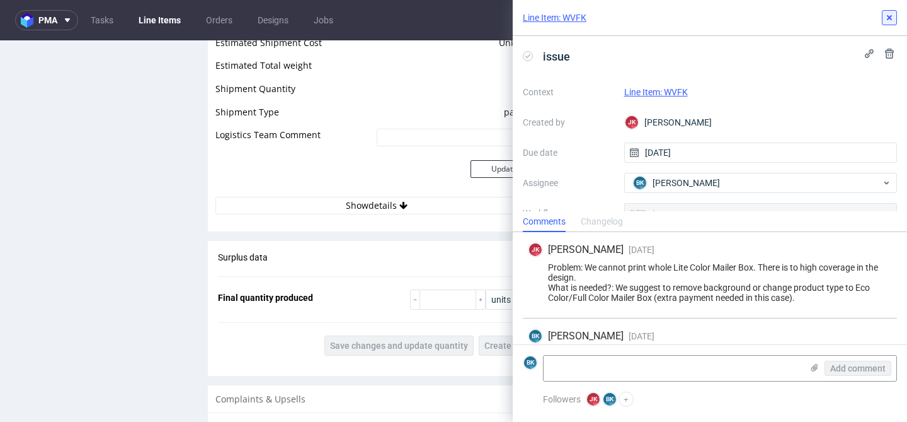
click at [888, 13] on icon at bounding box center [890, 18] width 10 height 10
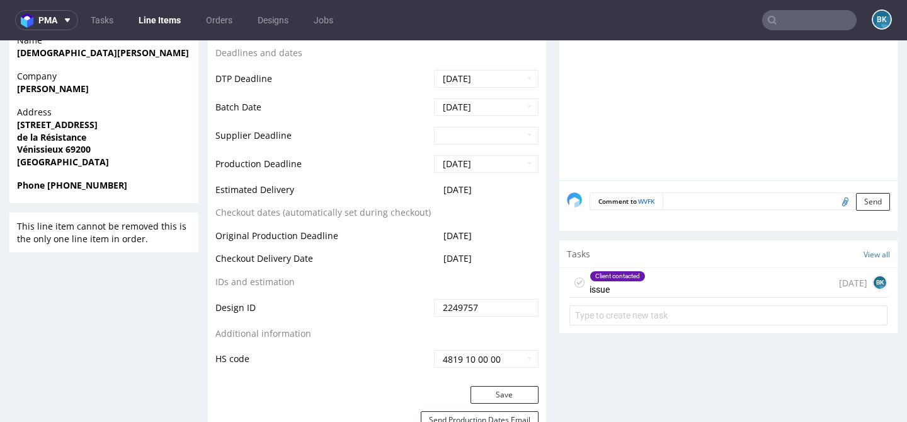
scroll to position [544, 0]
click at [796, 12] on input "text" at bounding box center [809, 20] width 95 height 20
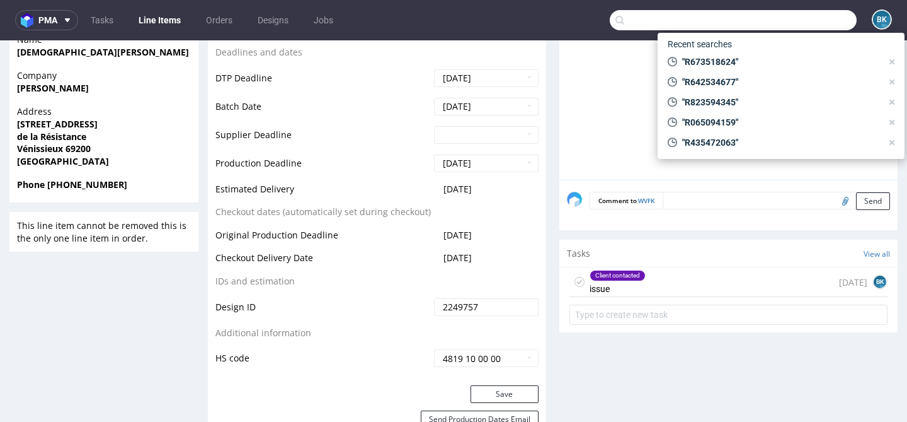
paste input "R642534677"
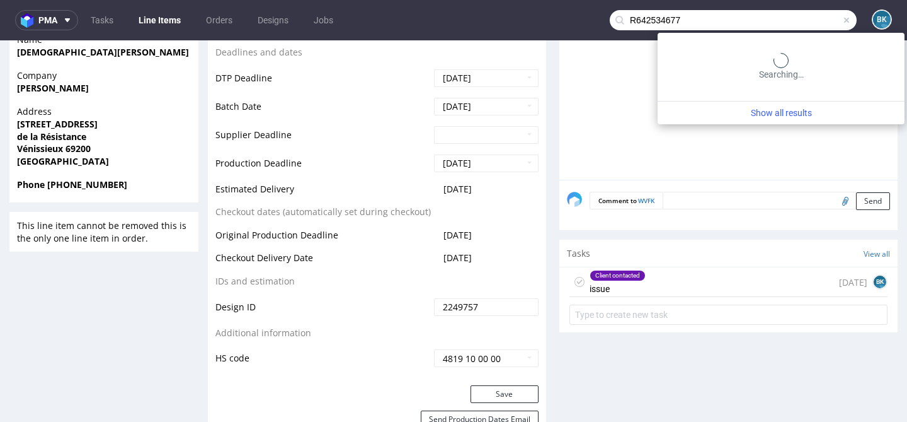
type input "R642534677"
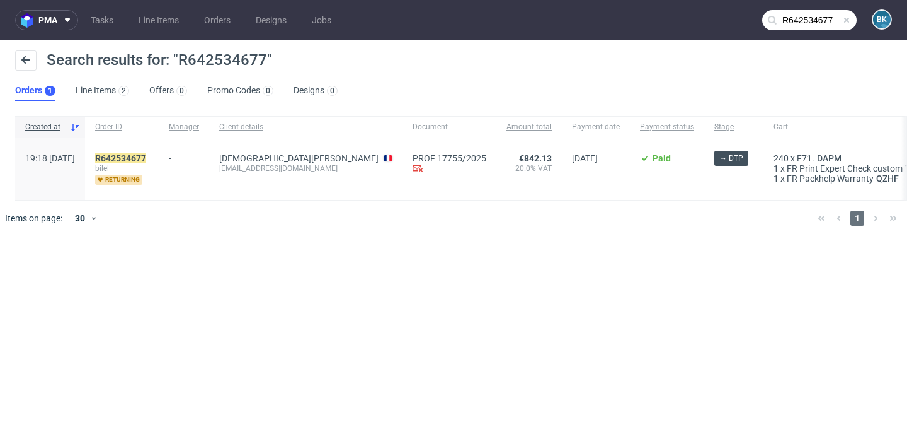
click at [146, 163] on span "bilel" at bounding box center [122, 168] width 54 height 10
click at [146, 154] on mark "R642534677" at bounding box center [120, 158] width 51 height 10
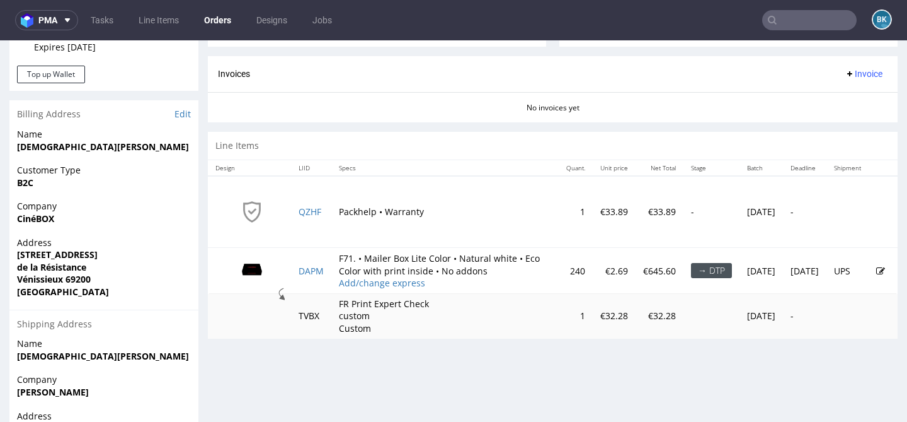
scroll to position [522, 0]
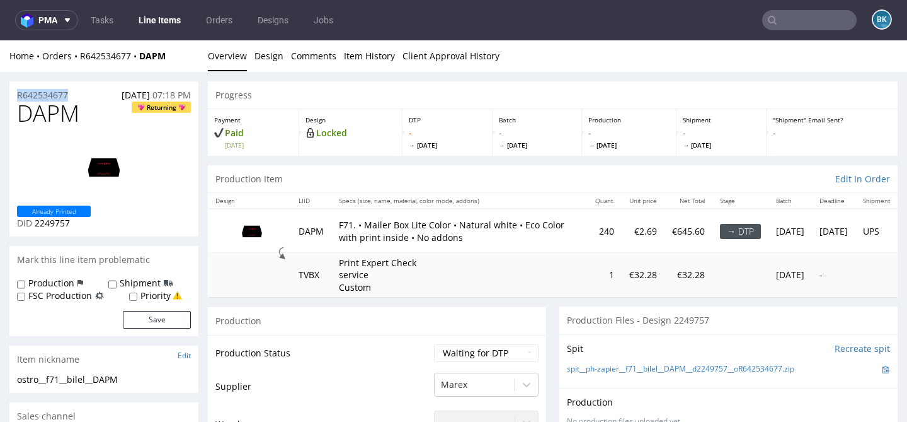
drag, startPoint x: 86, startPoint y: 91, endPoint x: 0, endPoint y: 91, distance: 85.7
copy p "R642534677"
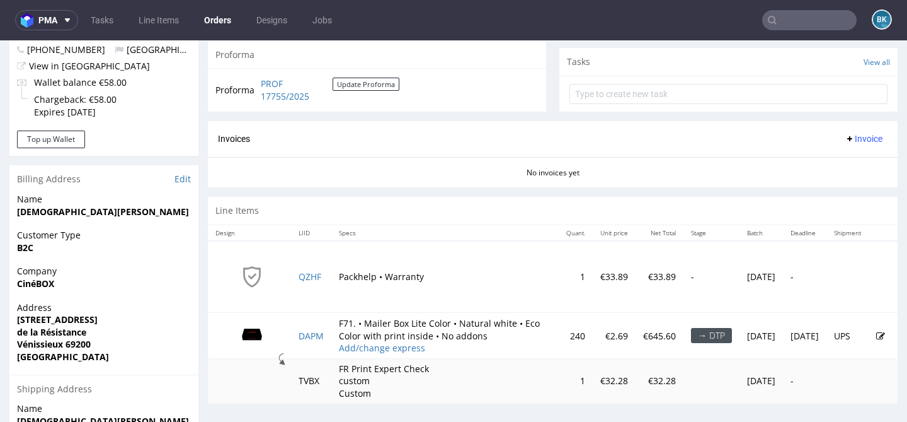
scroll to position [609, 0]
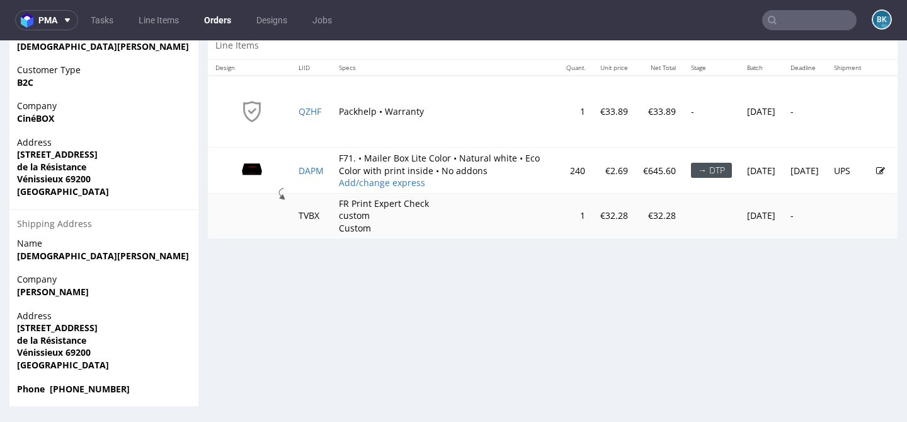
click at [877, 175] on icon at bounding box center [881, 170] width 9 height 9
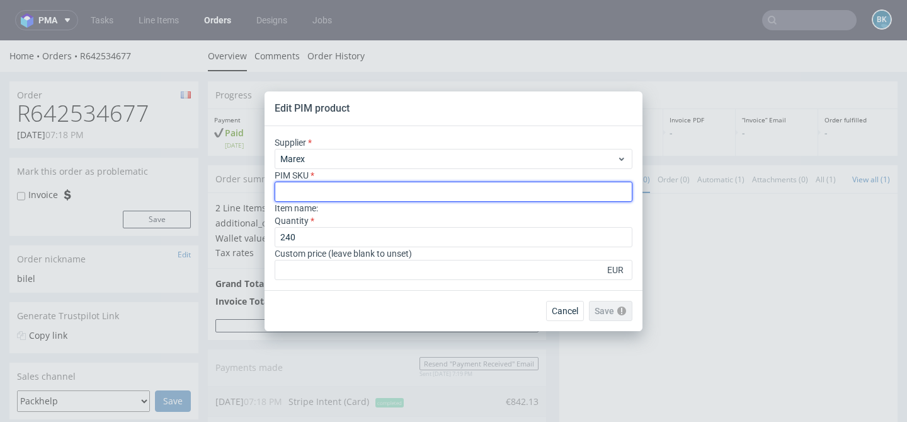
click at [314, 191] on input "text" at bounding box center [454, 191] width 358 height 20
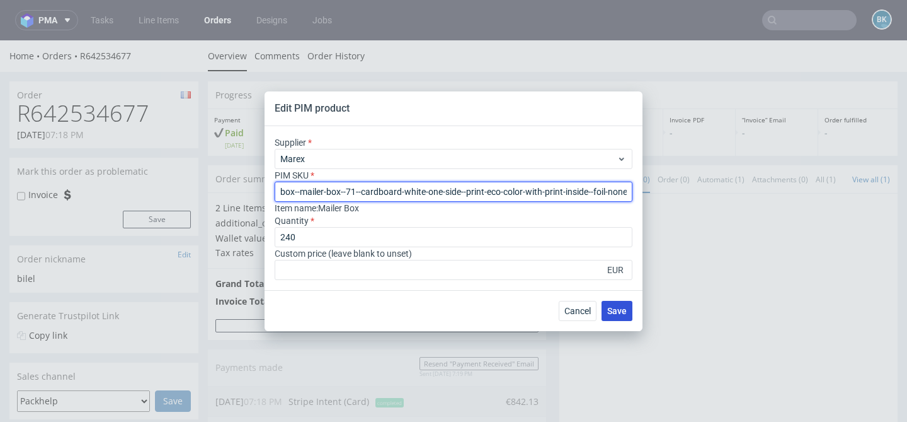
type input "box--mailer-box--71--cardboard-white-one-side--print-eco-color-with-print-insid…"
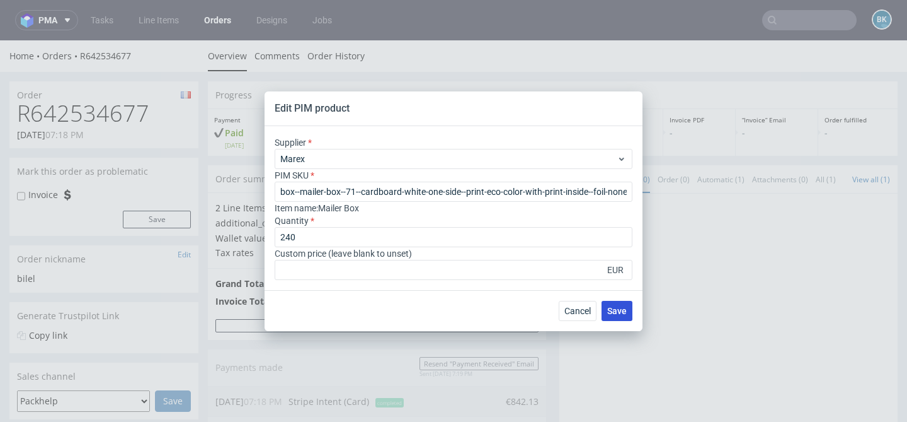
click at [621, 310] on span "Save" at bounding box center [617, 310] width 20 height 9
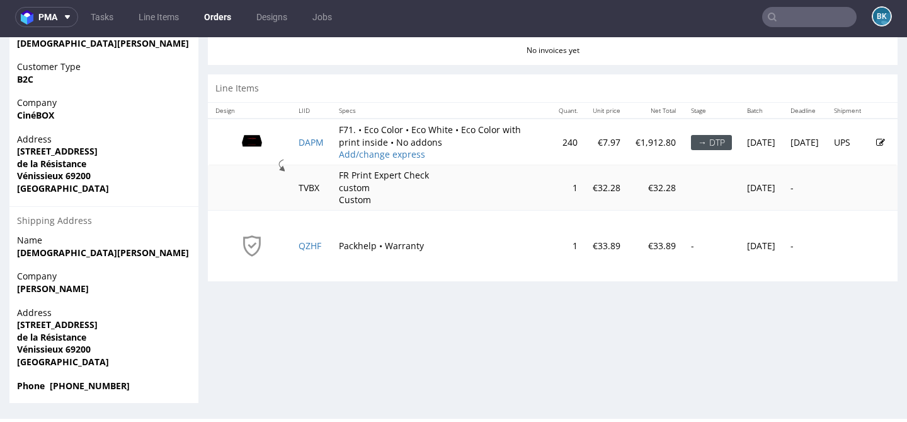
scroll to position [2, 0]
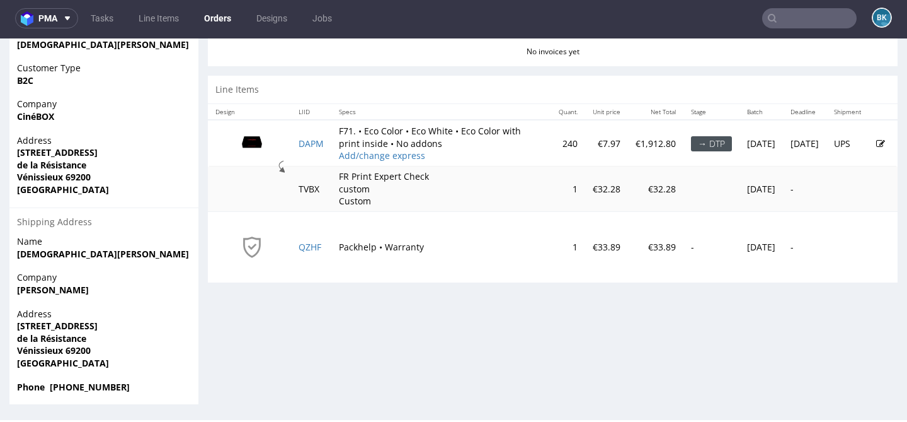
click at [877, 140] on icon at bounding box center [881, 143] width 9 height 9
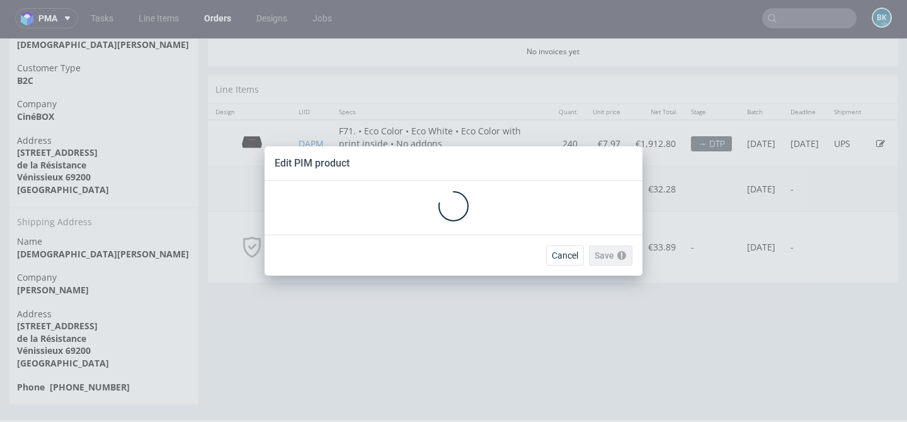
scroll to position [0, 0]
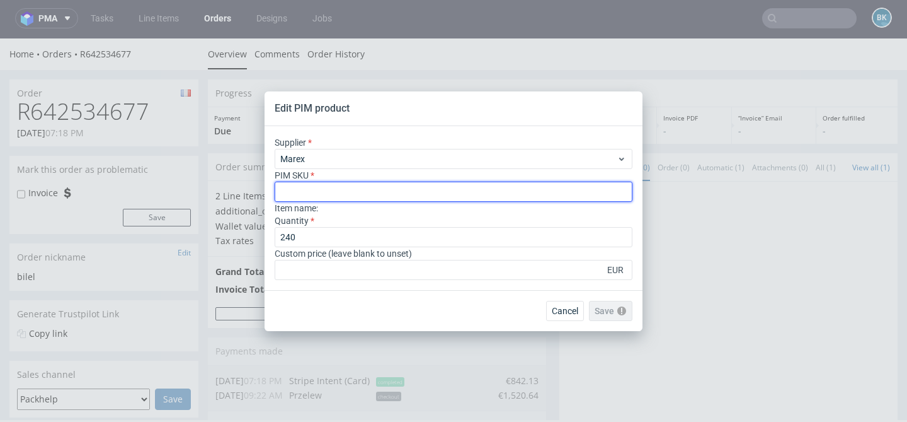
click at [357, 186] on input "text" at bounding box center [454, 191] width 358 height 20
paste input "box--mailer-box--71--cardboard-coated--print-color-hd-with-print-inside--foil-n…"
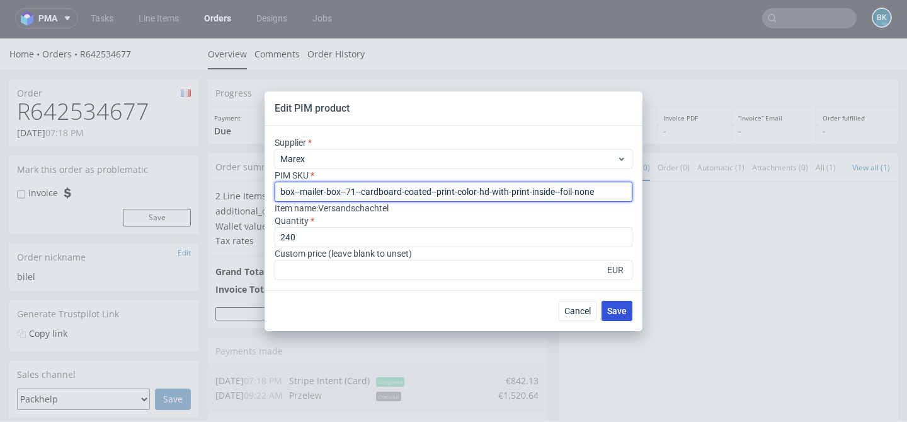
type input "box--mailer-box--71--cardboard-coated--print-color-hd-with-print-inside--foil-n…"
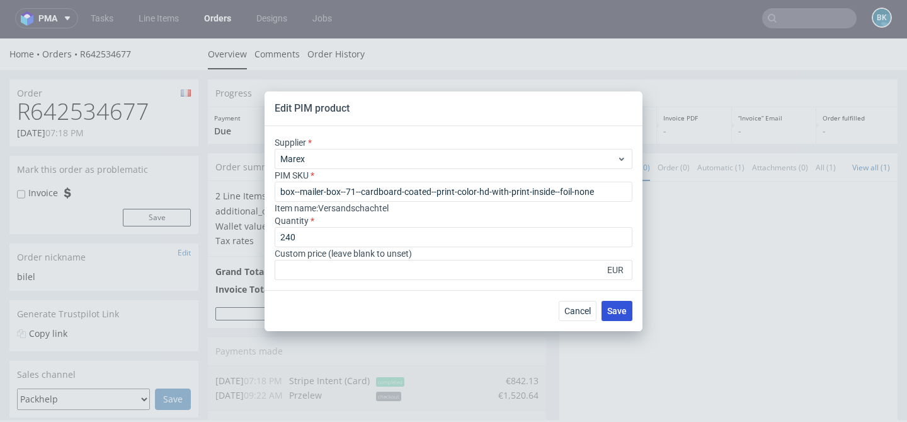
click at [626, 310] on span "Save" at bounding box center [617, 310] width 20 height 9
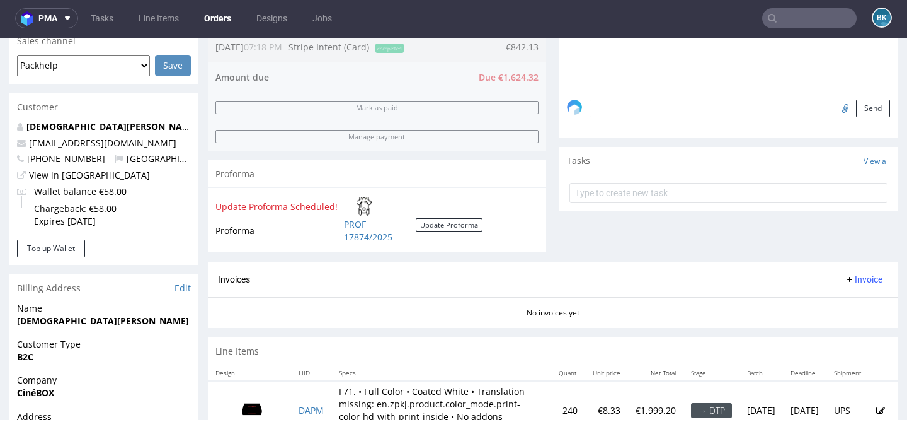
scroll to position [317, 0]
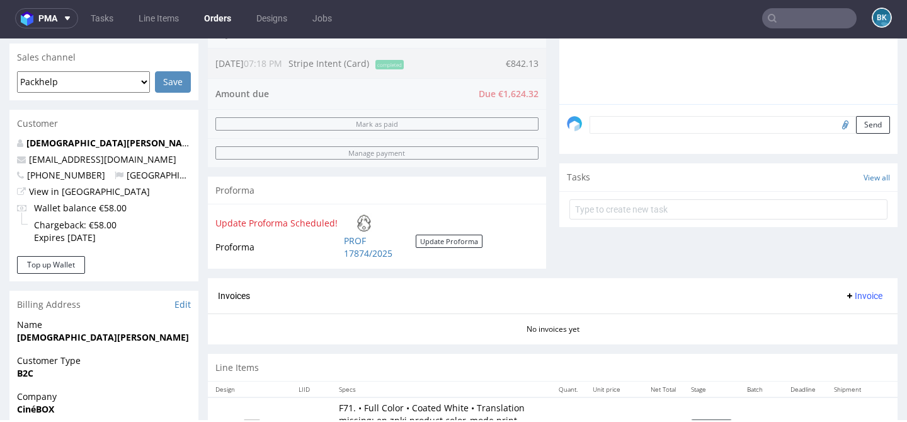
click at [805, 18] on input "text" at bounding box center [809, 18] width 95 height 20
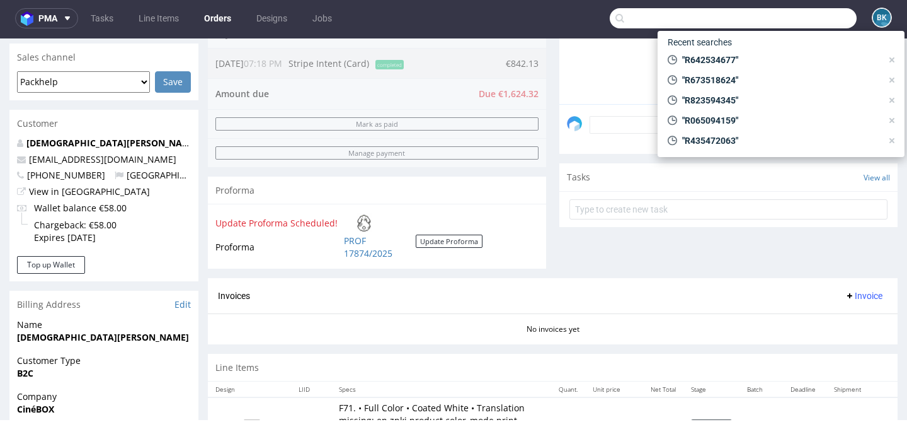
paste input "R673518624"
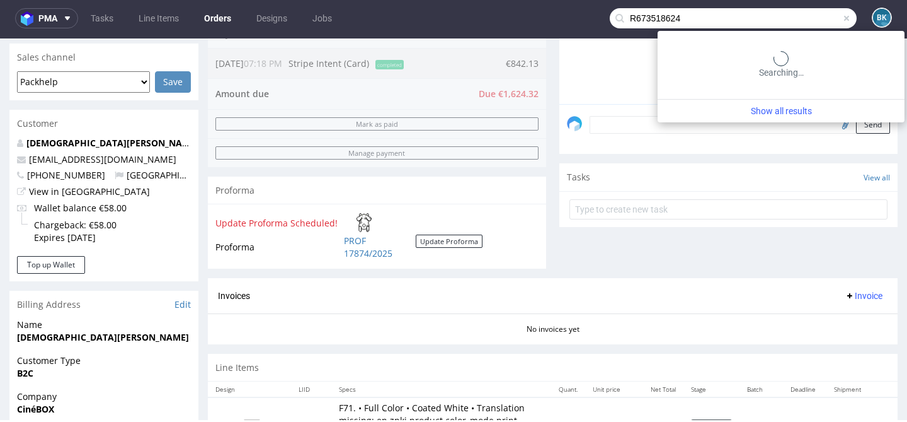
type input "R673518624"
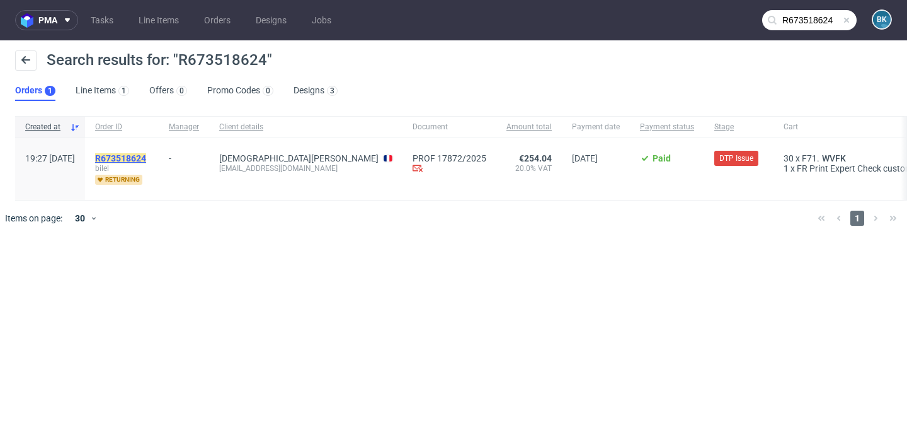
click at [146, 161] on mark "R673518624" at bounding box center [120, 158] width 51 height 10
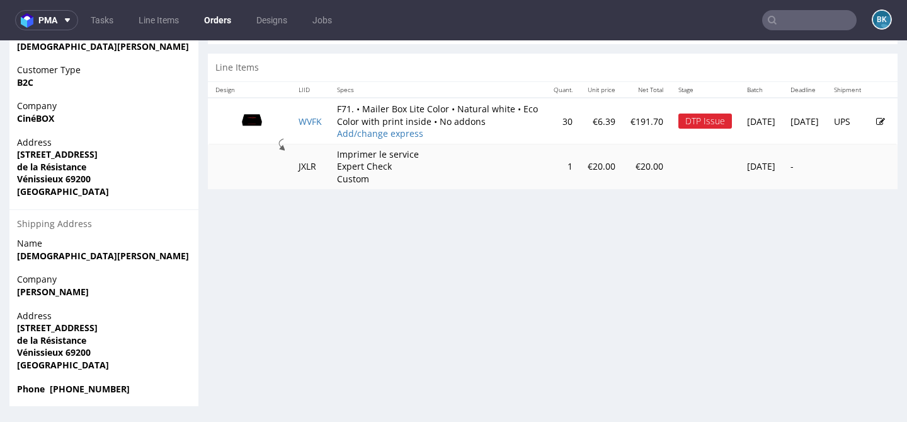
scroll to position [3, 0]
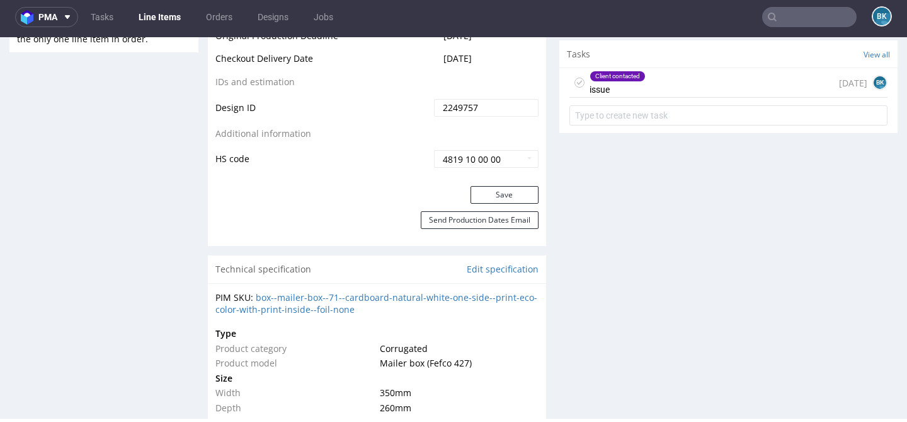
scroll to position [729, 0]
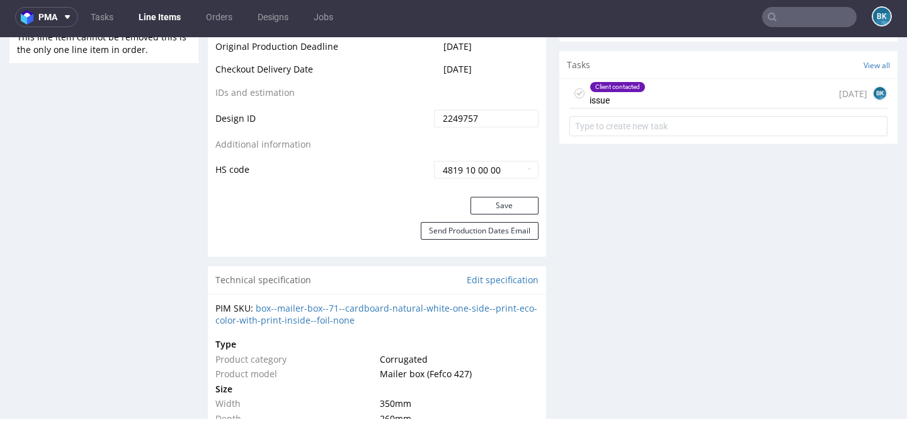
click at [660, 86] on div "Client contacted issue [DATE] BK" at bounding box center [729, 94] width 318 height 30
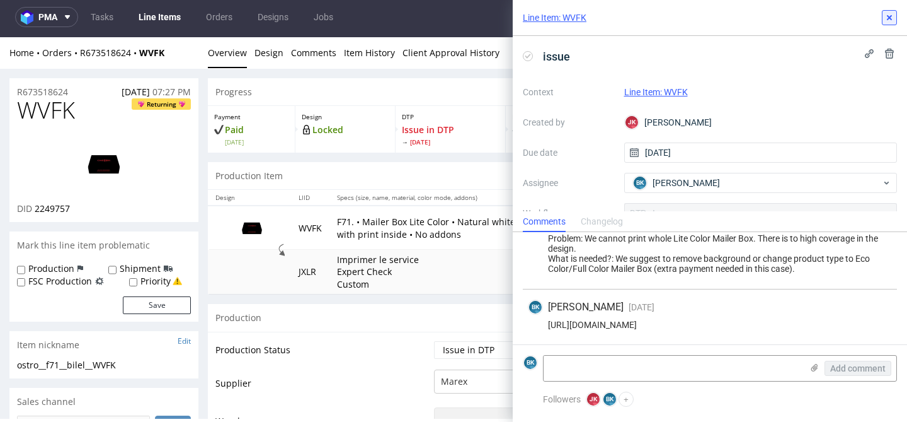
click at [892, 20] on icon at bounding box center [890, 18] width 10 height 10
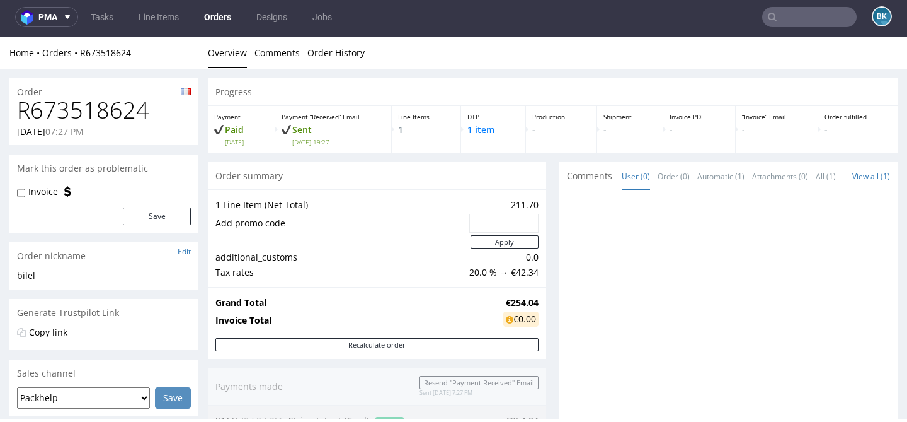
click at [804, 16] on input "text" at bounding box center [809, 17] width 95 height 20
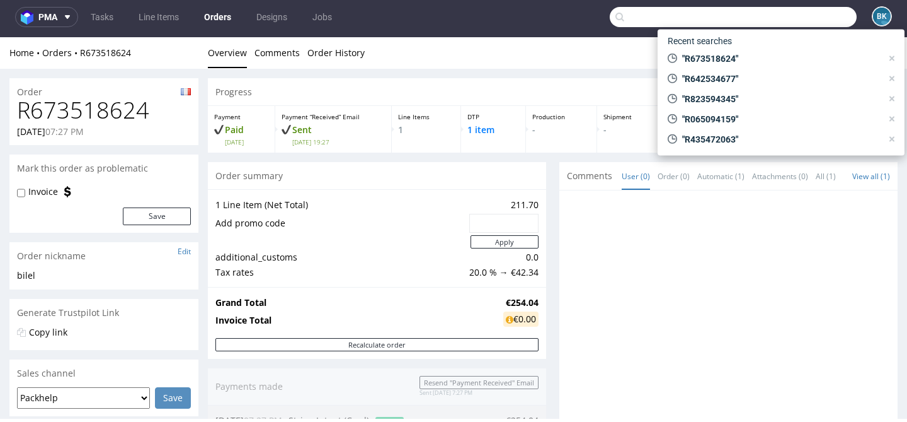
paste input "R642534677"
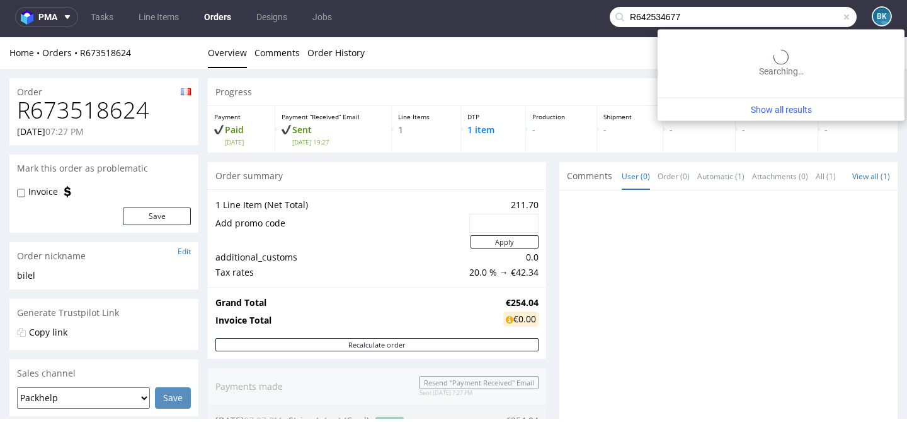
type input "R642534677"
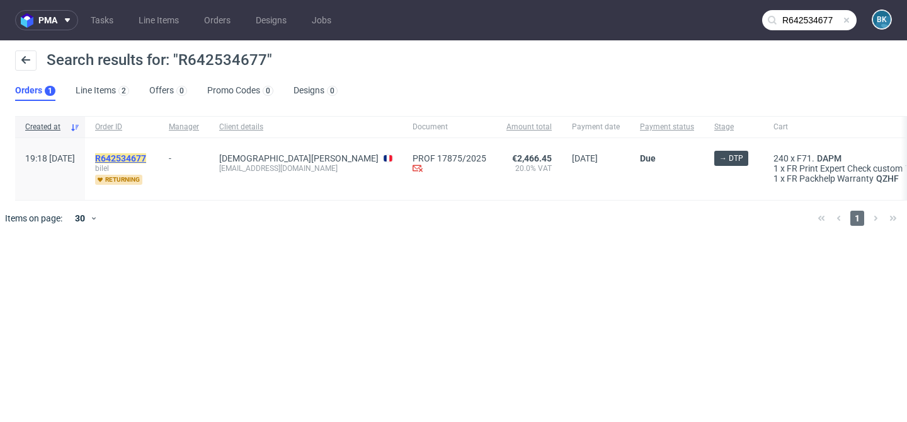
click at [146, 160] on mark "R642534677" at bounding box center [120, 158] width 51 height 10
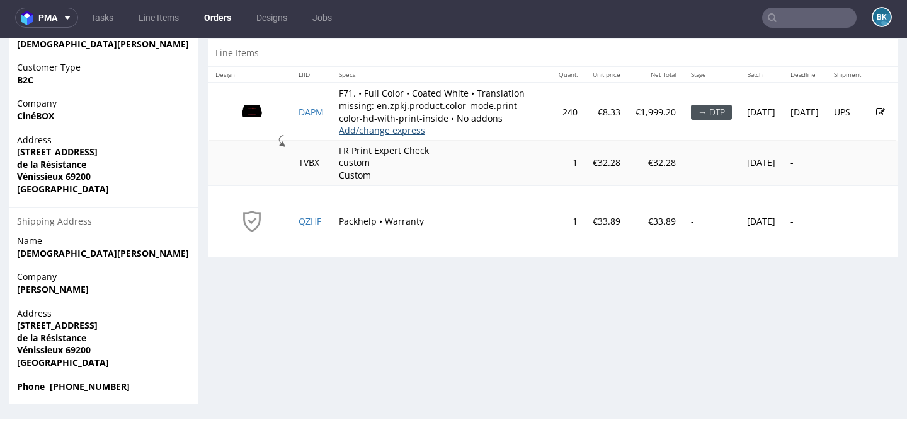
scroll to position [609, 0]
click at [877, 117] on icon at bounding box center [881, 112] width 9 height 9
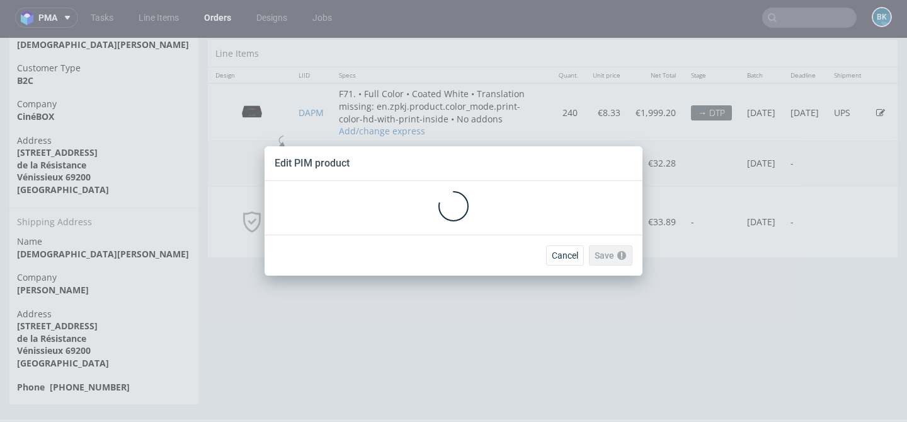
scroll to position [0, 0]
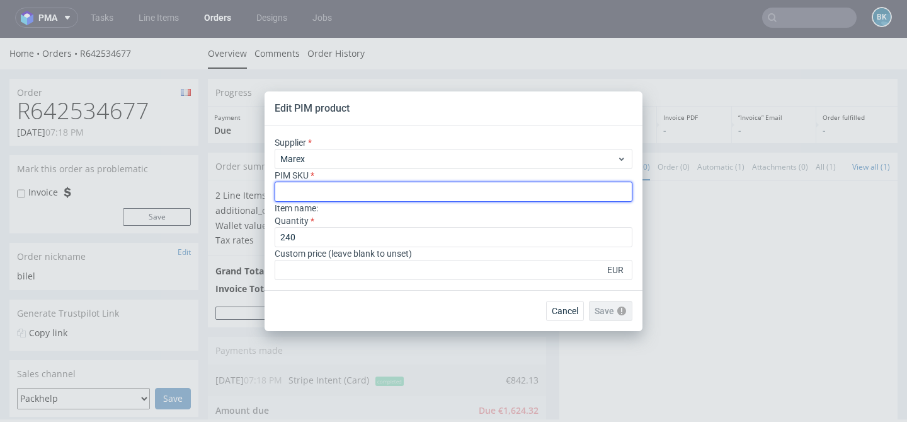
click at [308, 188] on input "text" at bounding box center [454, 191] width 358 height 20
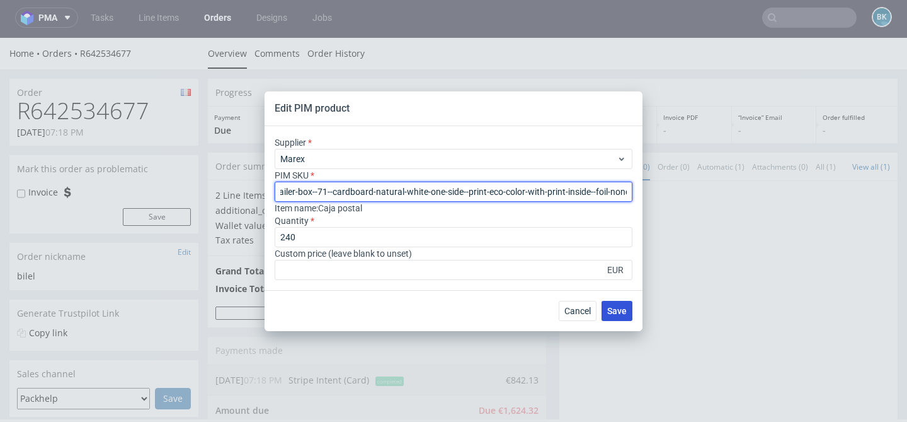
type input "box--mailer-box--71--cardboard-natural-white-one-side--print-eco-color-with-pri…"
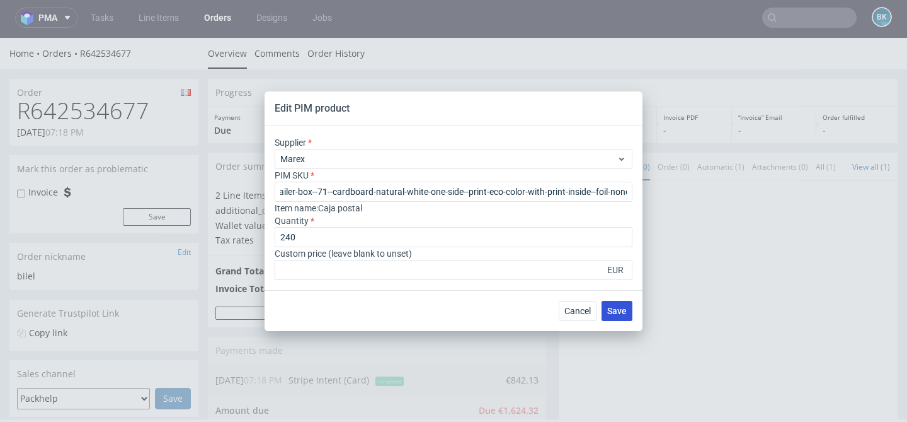
click at [618, 311] on span "Save" at bounding box center [617, 310] width 20 height 9
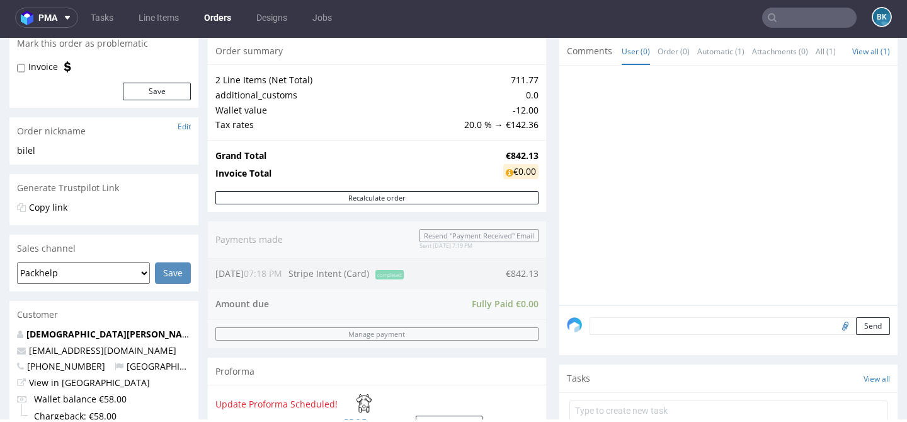
scroll to position [124, 0]
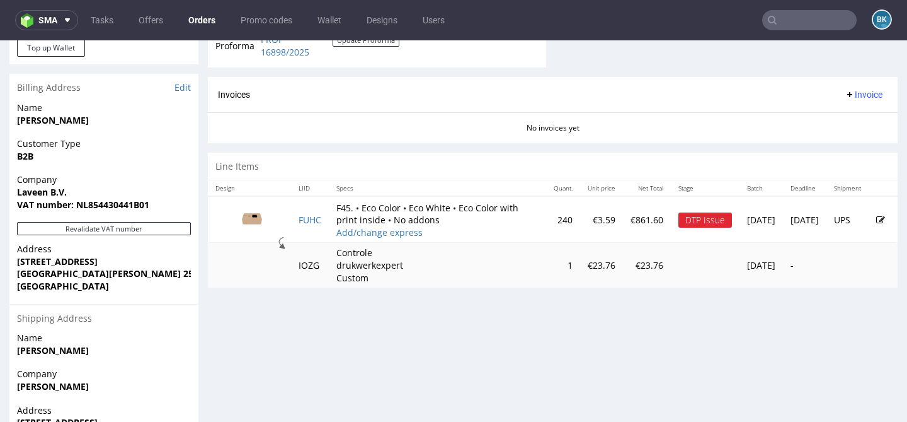
scroll to position [538, 0]
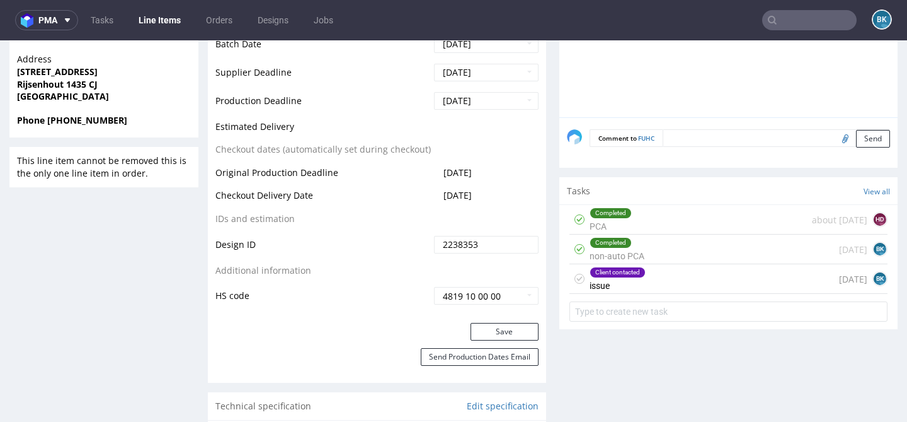
scroll to position [610, 0]
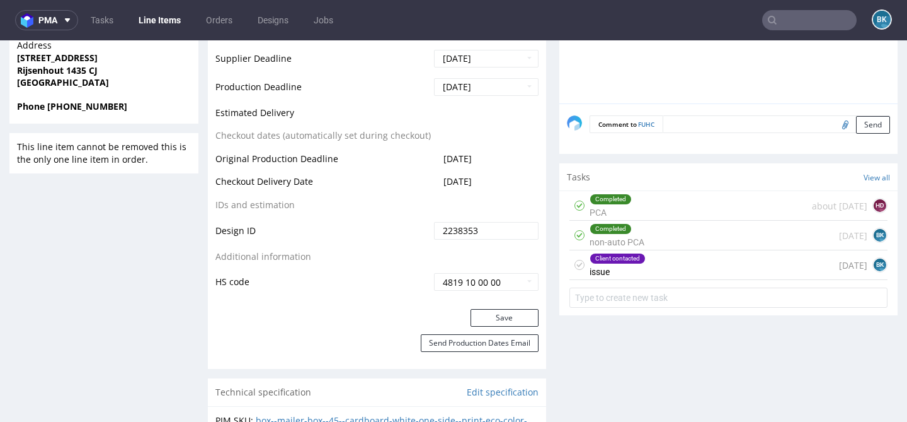
click at [669, 268] on div "Client contacted issue 14 days ago BK" at bounding box center [729, 265] width 318 height 30
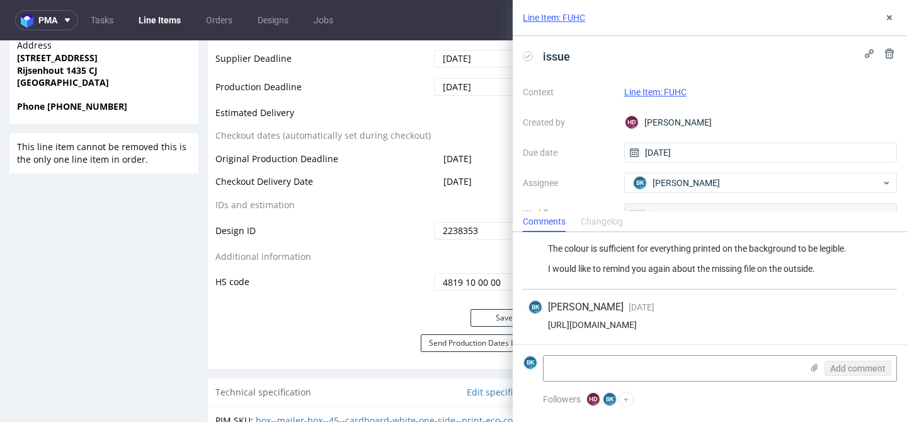
scroll to position [318, 0]
click at [889, 18] on use at bounding box center [889, 17] width 5 height 5
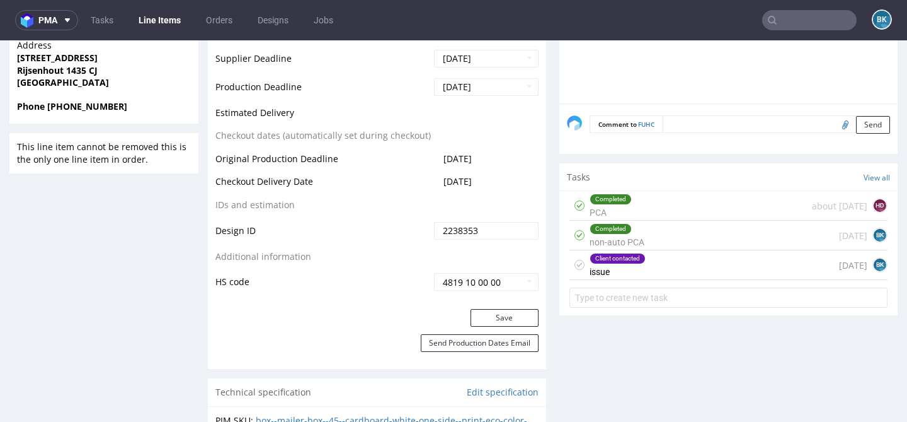
click at [630, 282] on form at bounding box center [729, 297] width 318 height 30
click at [624, 267] on div "Client contacted issue" at bounding box center [618, 264] width 56 height 29
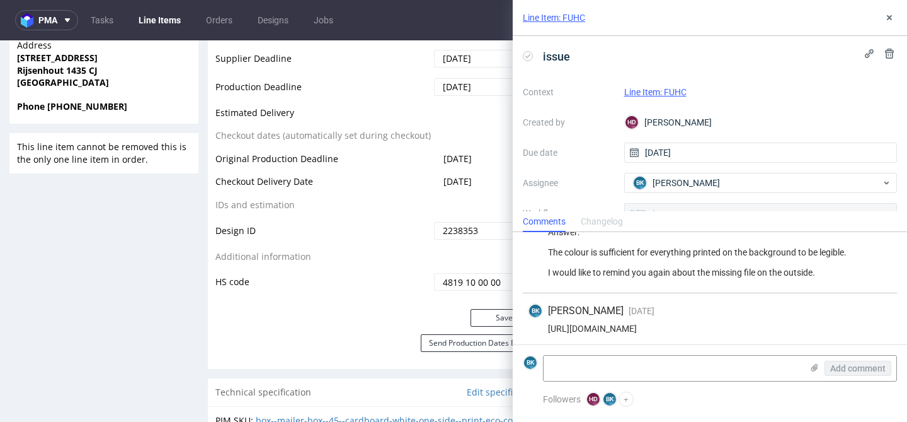
scroll to position [318, 0]
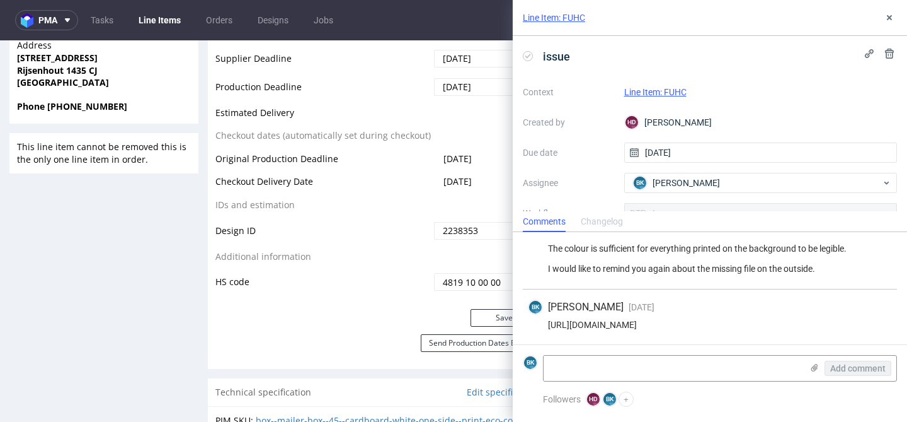
click at [647, 325] on div "https://app-eu1.hubspot.com/contacts/25600958/record/0-5/207984869564/" at bounding box center [710, 324] width 364 height 10
copy div "https://app-eu1.hubspot.com/contacts/25600958/record/0-5/207984869564/"
